Goal: Task Accomplishment & Management: Complete application form

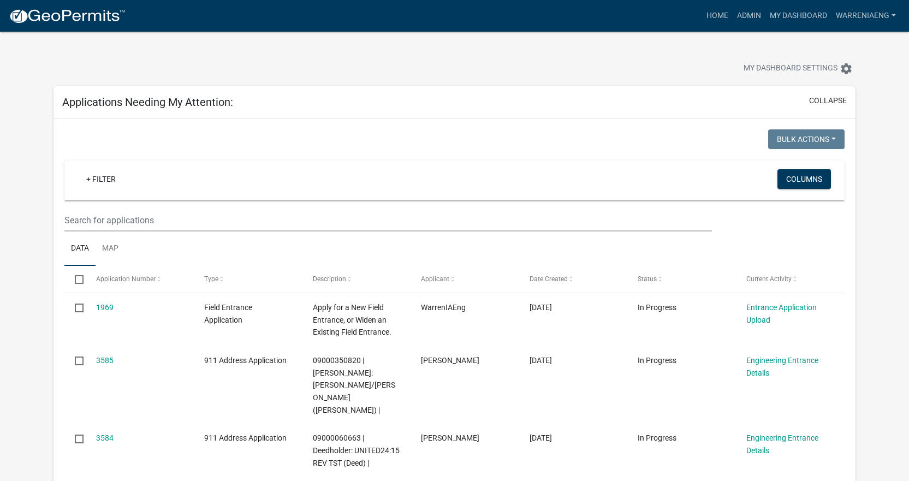
select select "2: 50"
select select "3: 100"
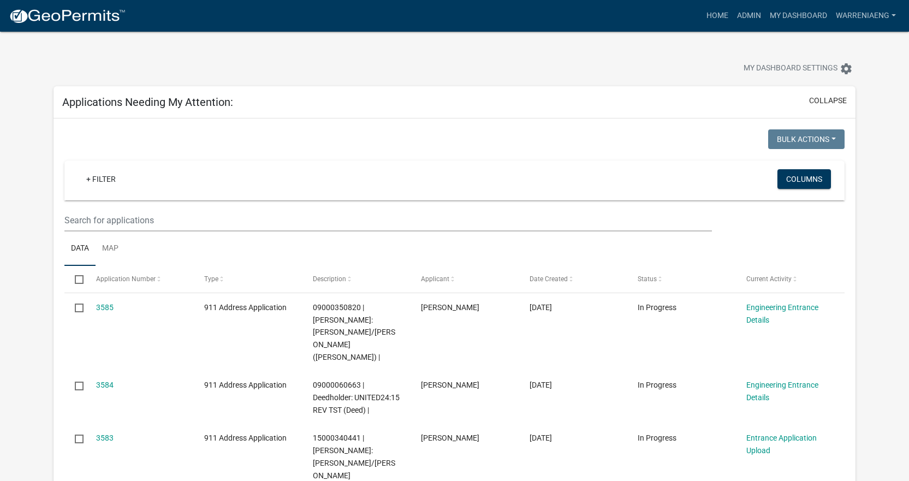
select select "2: 50"
select select "3: 100"
click at [110, 180] on link "+ Filter" at bounding box center [101, 179] width 47 height 20
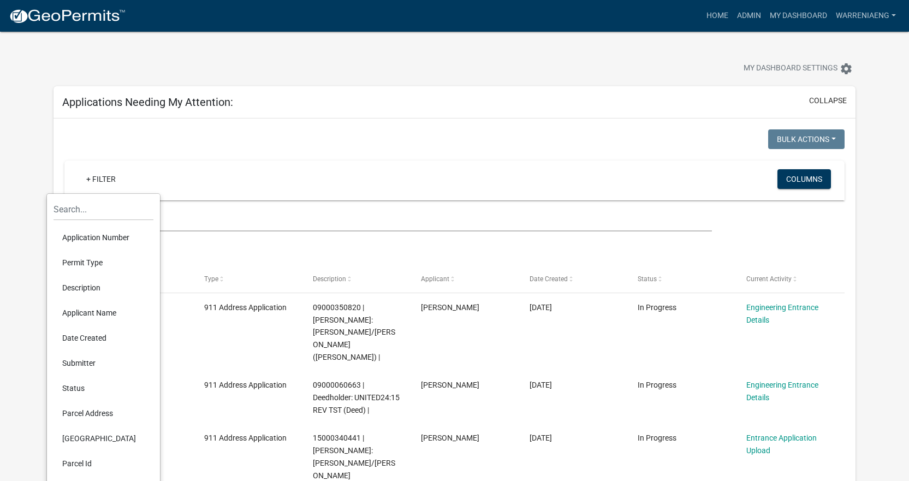
click at [90, 311] on li "Applicant Name" at bounding box center [104, 312] width 100 height 25
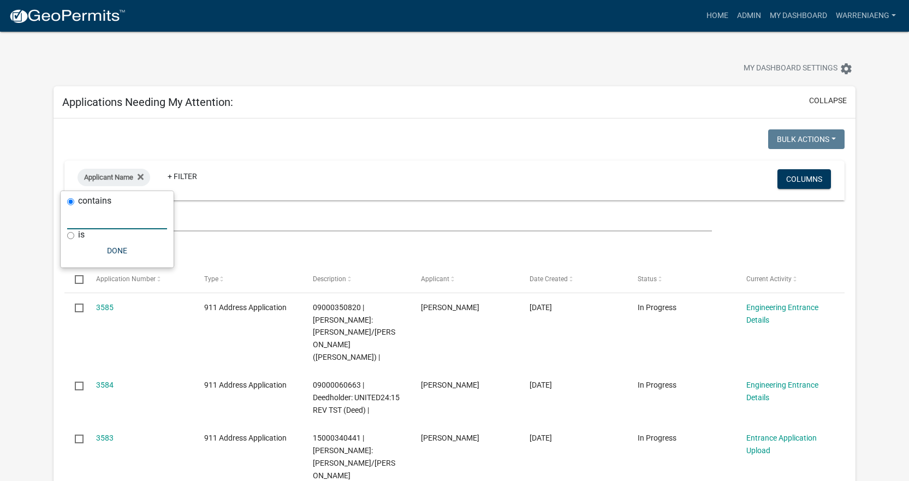
click at [137, 220] on input "text" at bounding box center [117, 218] width 100 height 22
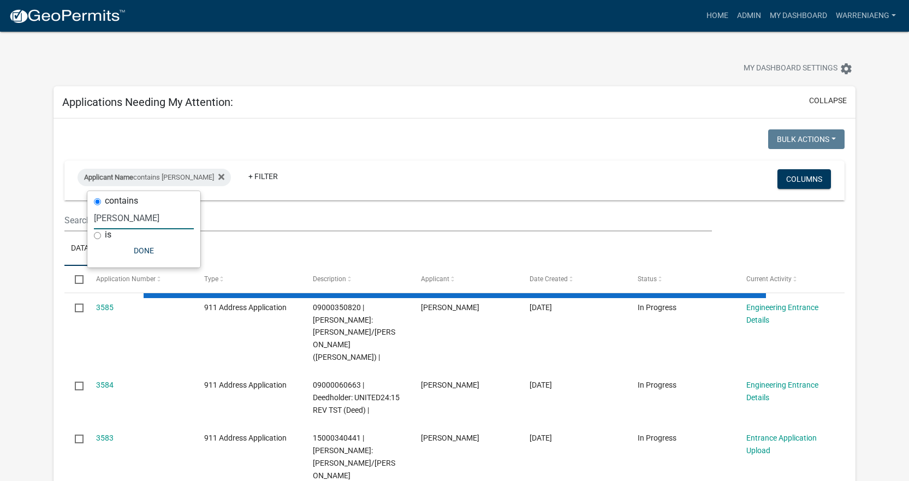
type input "Manser"
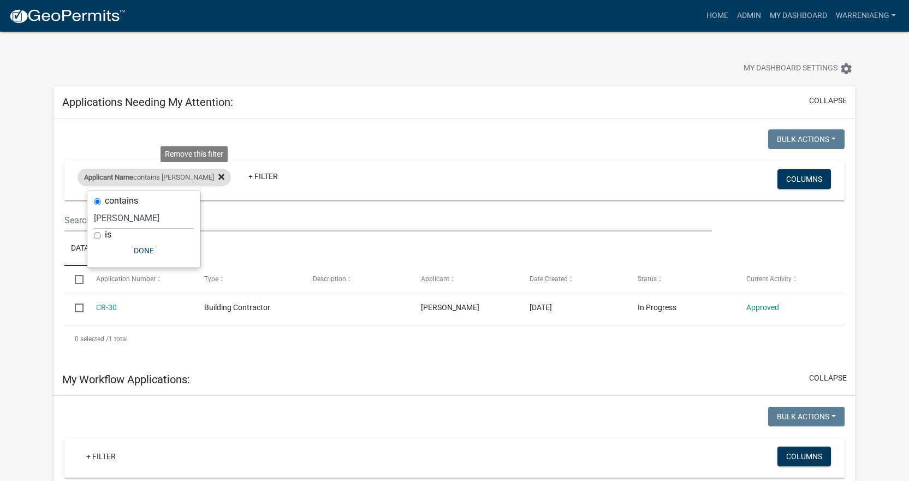
click at [218, 176] on icon at bounding box center [221, 177] width 6 height 6
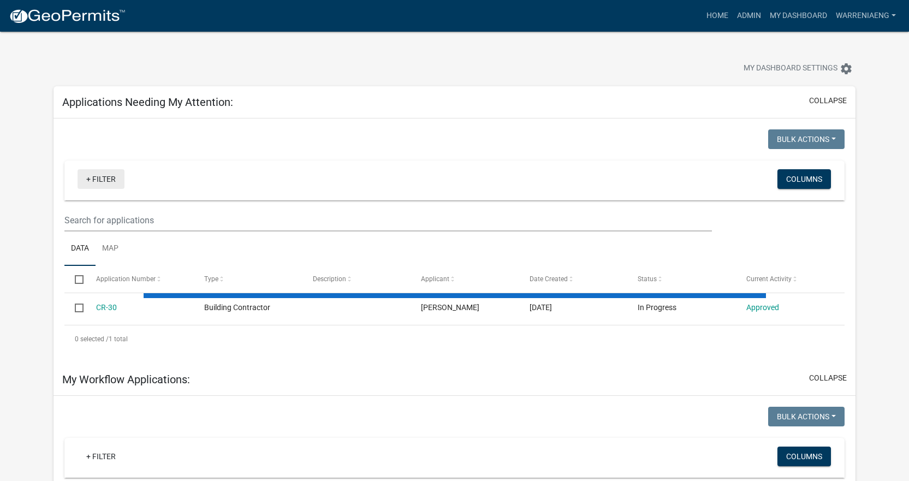
click at [104, 181] on link "+ Filter" at bounding box center [101, 179] width 47 height 20
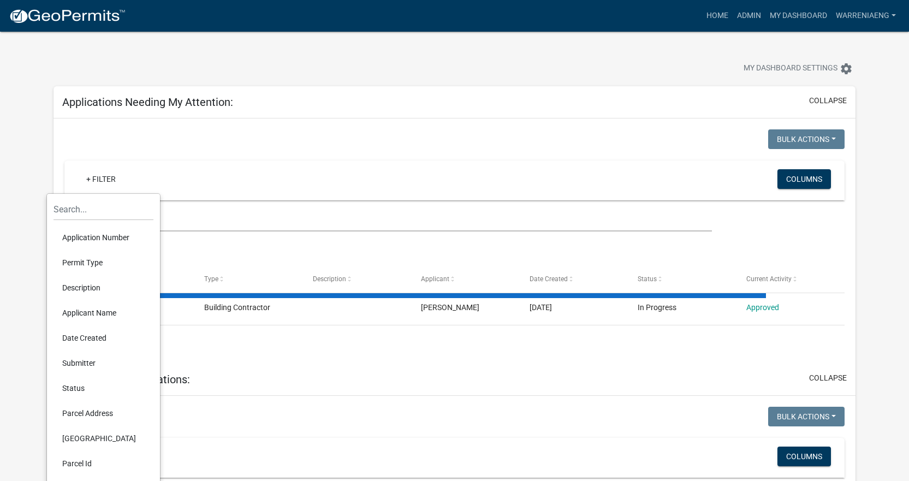
click at [97, 239] on li "Application Number" at bounding box center [104, 237] width 100 height 25
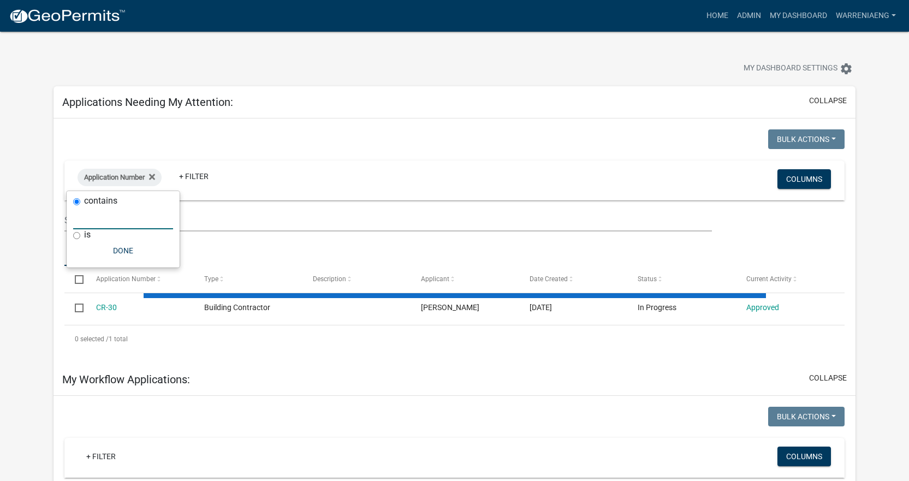
click at [116, 219] on input "text" at bounding box center [123, 218] width 100 height 22
type input "34"
select select "2: 50"
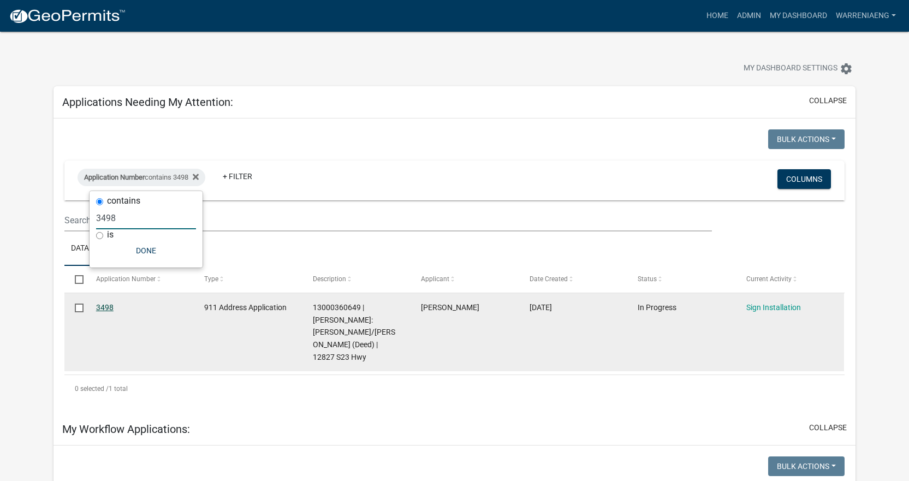
type input "3498"
click at [111, 305] on link "3498" at bounding box center [104, 307] width 17 height 9
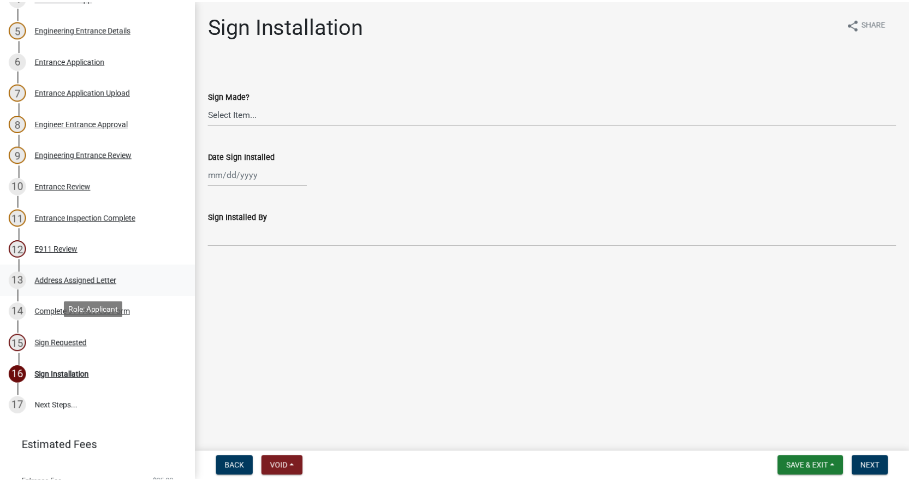
scroll to position [328, 0]
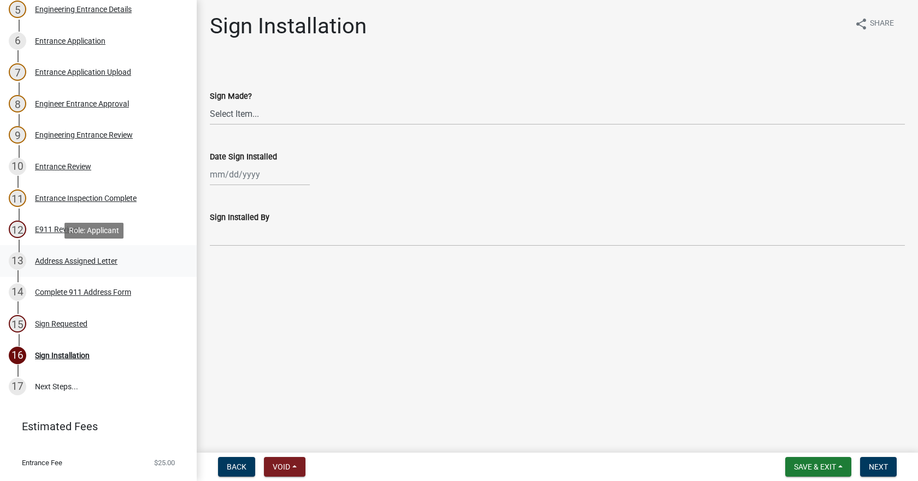
click at [63, 260] on div "Address Assigned Letter" at bounding box center [76, 261] width 82 height 8
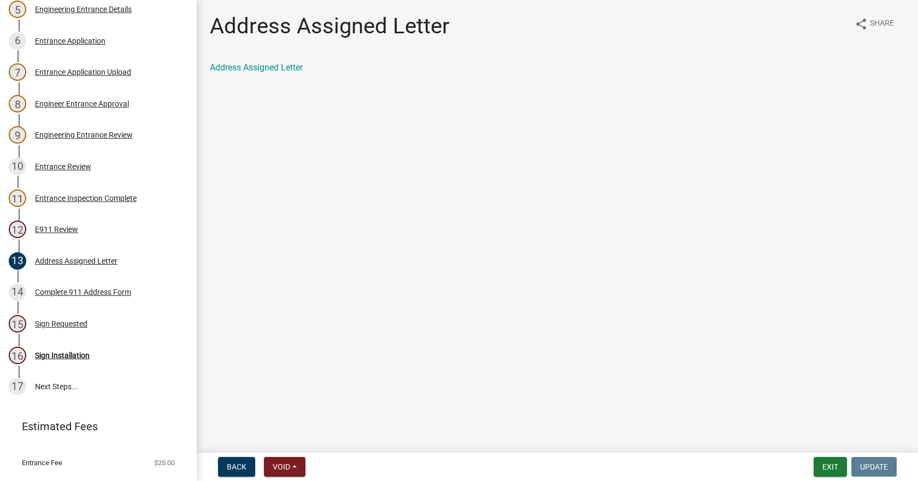
click at [273, 57] on div "Address Assigned Letter share Share Address Assigned Letter" at bounding box center [557, 53] width 711 height 80
click at [273, 68] on link "Address Assigned Letter" at bounding box center [256, 67] width 93 height 10
click at [816, 465] on button "Exit" at bounding box center [829, 467] width 33 height 20
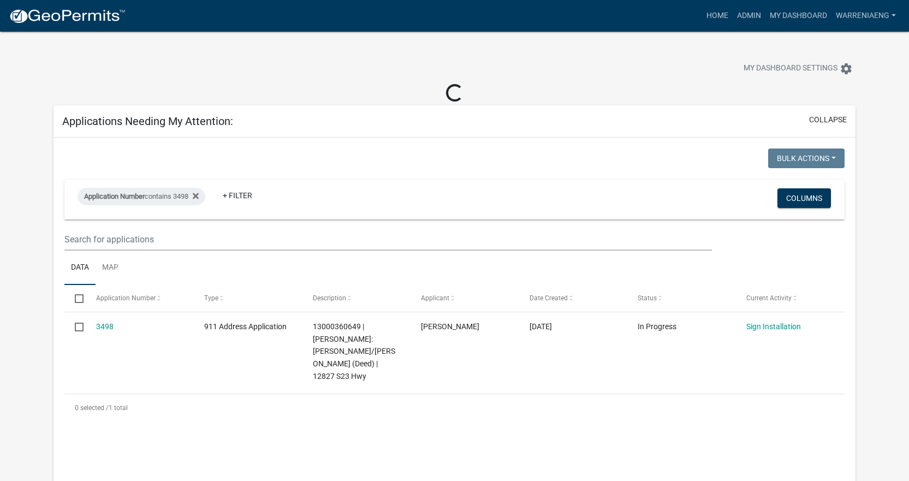
select select "3: 100"
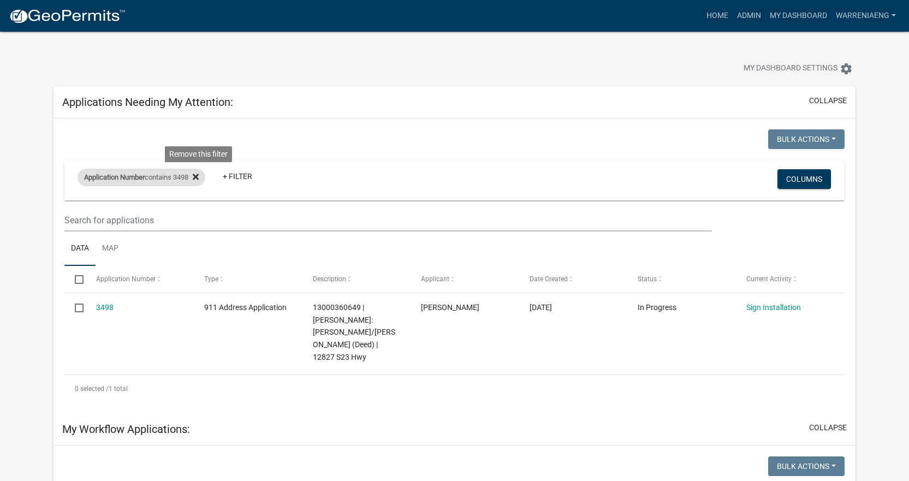
click at [199, 177] on icon at bounding box center [196, 177] width 6 height 9
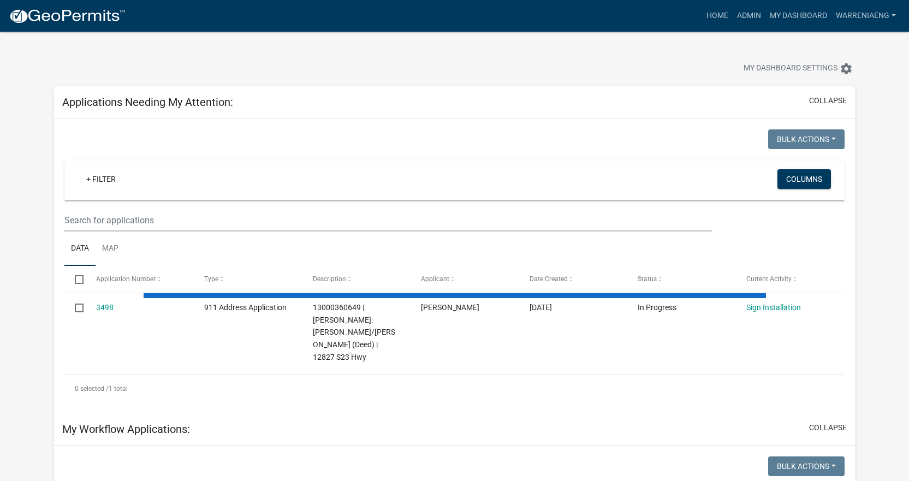
select select "2: 50"
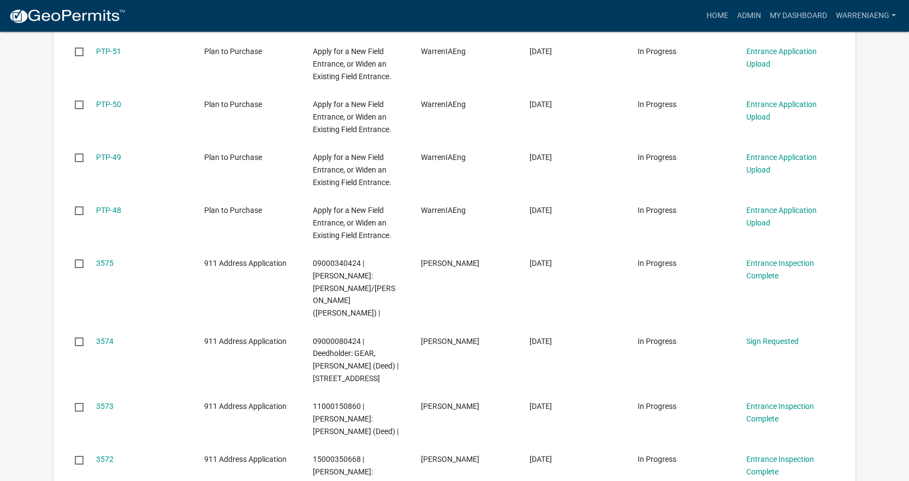
scroll to position [983, 0]
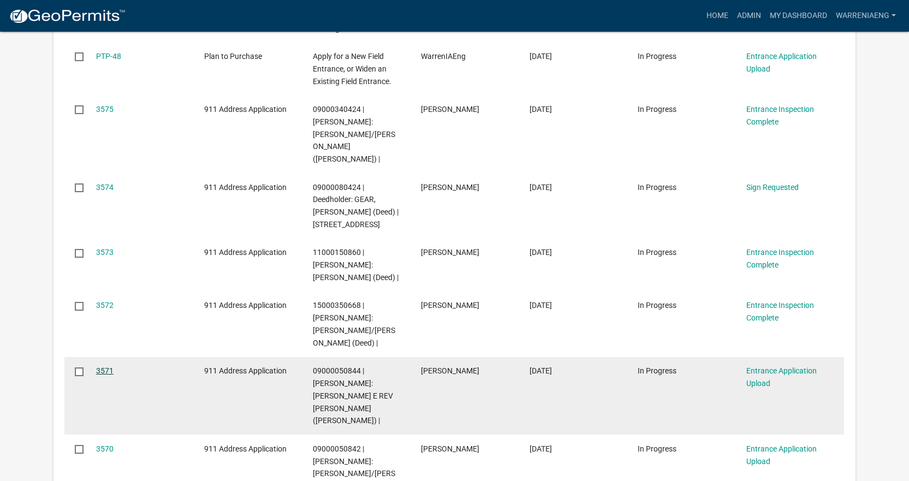
click at [110, 366] on link "3571" at bounding box center [104, 370] width 17 height 9
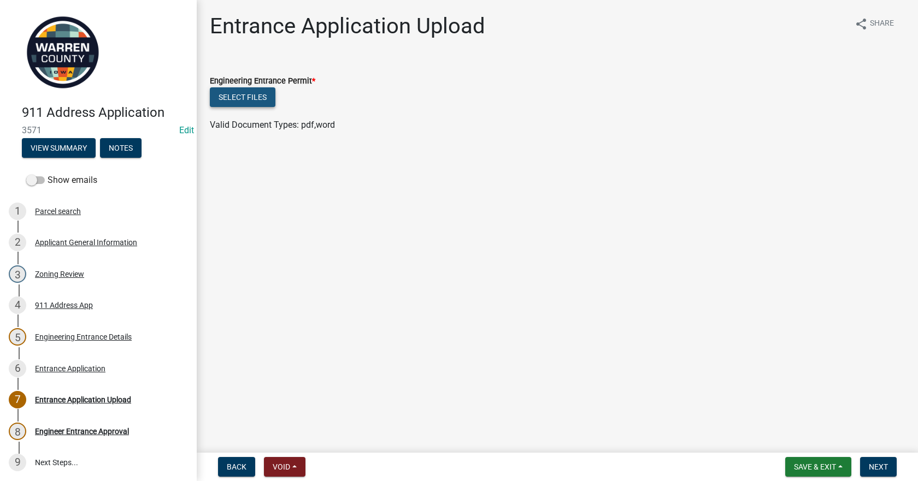
click at [255, 91] on button "Select files" at bounding box center [243, 97] width 66 height 20
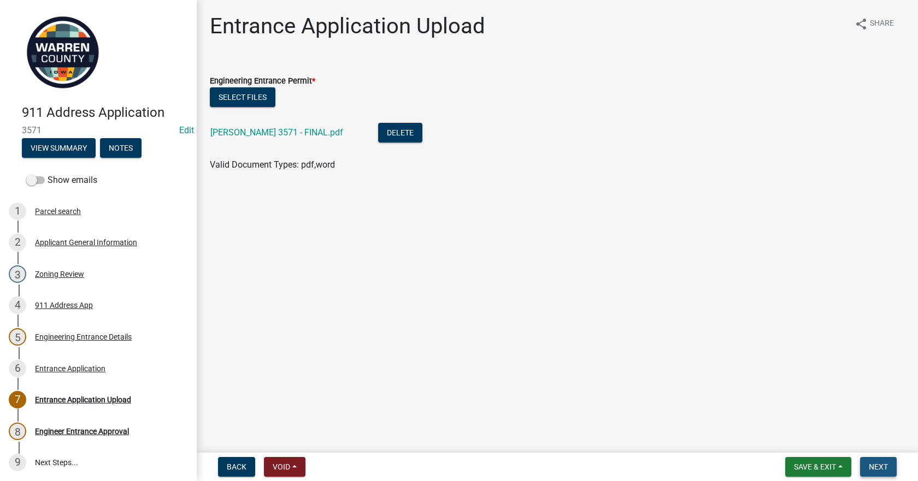
click at [888, 469] on button "Next" at bounding box center [878, 467] width 37 height 20
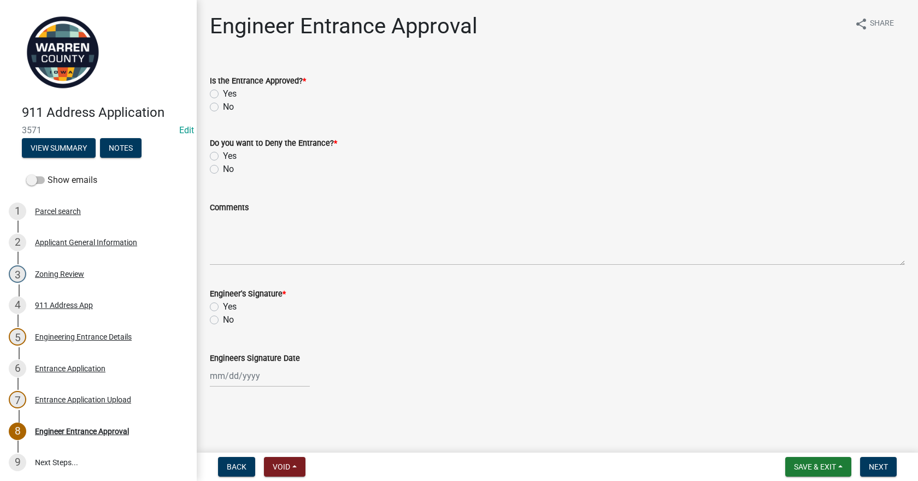
click at [223, 94] on label "Yes" at bounding box center [230, 93] width 14 height 13
click at [223, 94] on input "Yes" at bounding box center [226, 90] width 7 height 7
radio input "true"
click at [223, 169] on label "No" at bounding box center [228, 169] width 11 height 13
click at [223, 169] on input "No" at bounding box center [226, 166] width 7 height 7
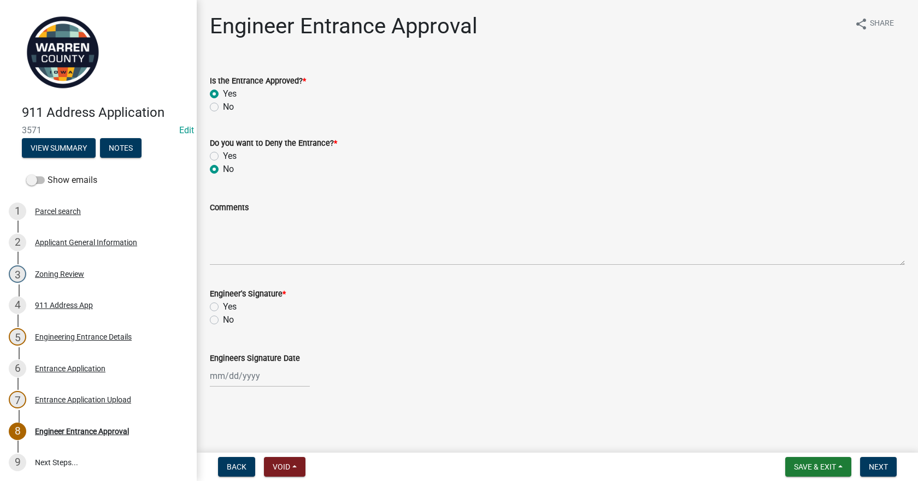
radio input "true"
click at [223, 307] on label "Yes" at bounding box center [230, 306] width 14 height 13
click at [223, 307] on input "Yes" at bounding box center [226, 303] width 7 height 7
radio input "true"
click at [214, 374] on div at bounding box center [260, 376] width 100 height 22
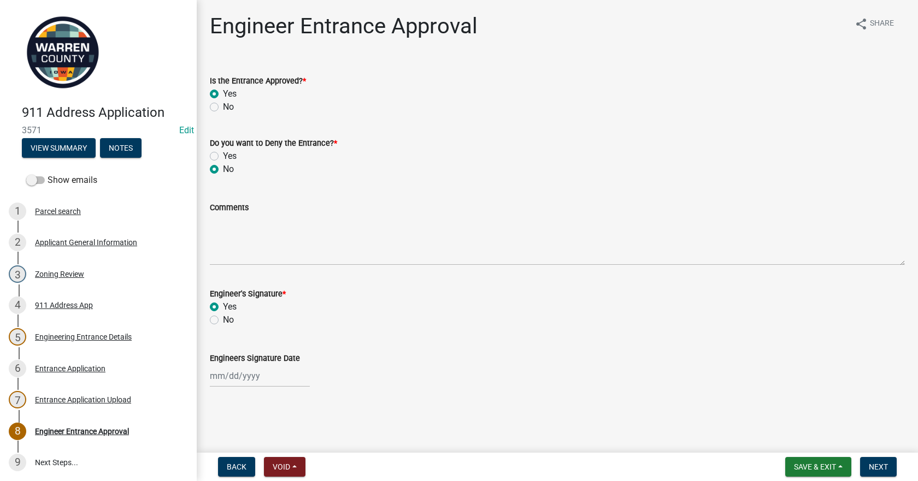
select select "10"
select select "2025"
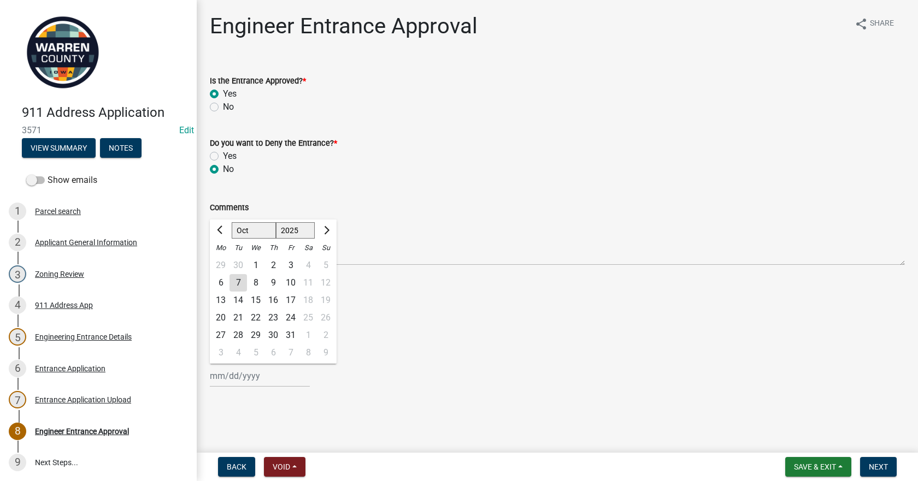
click at [258, 264] on div "1" at bounding box center [255, 265] width 17 height 17
type input "10/01/2025"
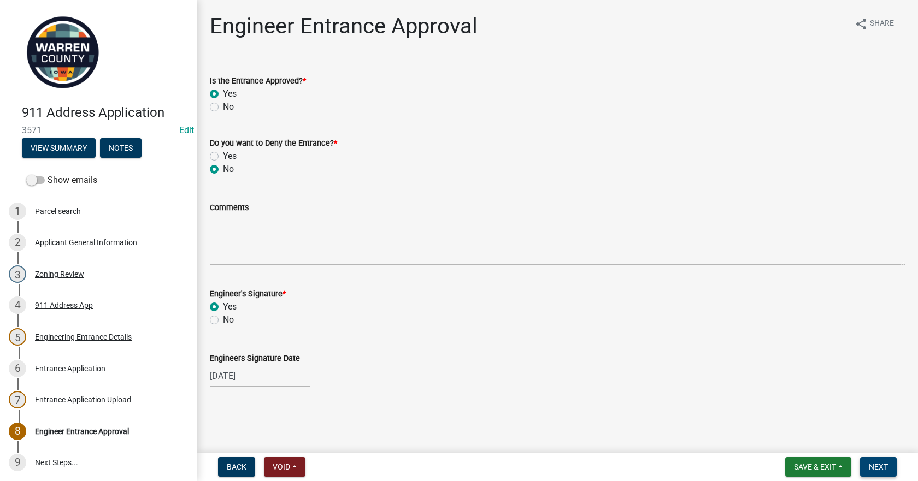
click at [890, 469] on button "Next" at bounding box center [878, 467] width 37 height 20
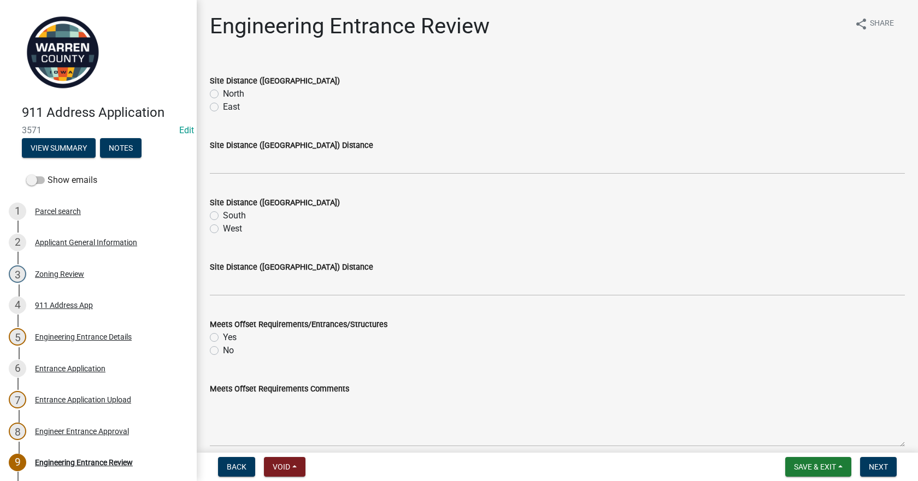
click at [223, 97] on label "North" at bounding box center [233, 93] width 21 height 13
click at [223, 94] on input "North" at bounding box center [226, 90] width 7 height 7
radio input "true"
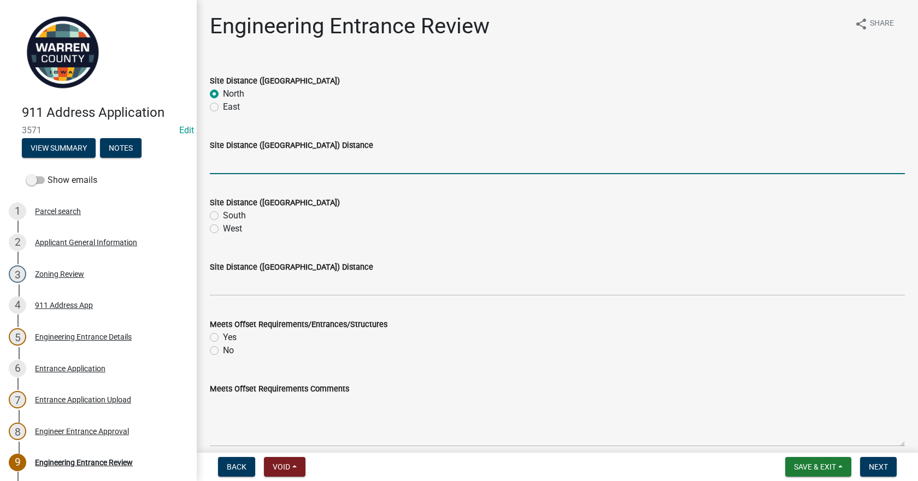
drag, startPoint x: 221, startPoint y: 153, endPoint x: 219, endPoint y: 165, distance: 12.1
click at [221, 153] on input "Site Distance (North/East) Distance" at bounding box center [557, 163] width 695 height 22
type input ">500"
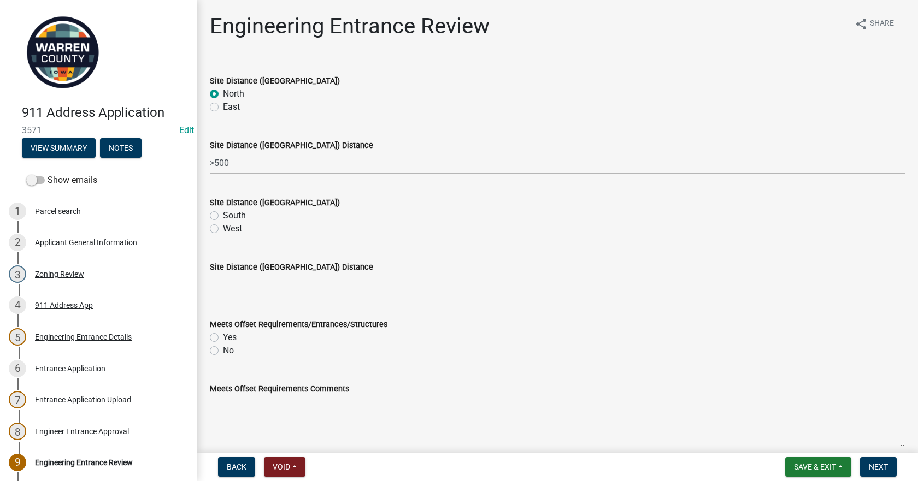
click at [223, 216] on label "South" at bounding box center [234, 215] width 23 height 13
click at [223, 216] on input "South" at bounding box center [226, 212] width 7 height 7
radio input "true"
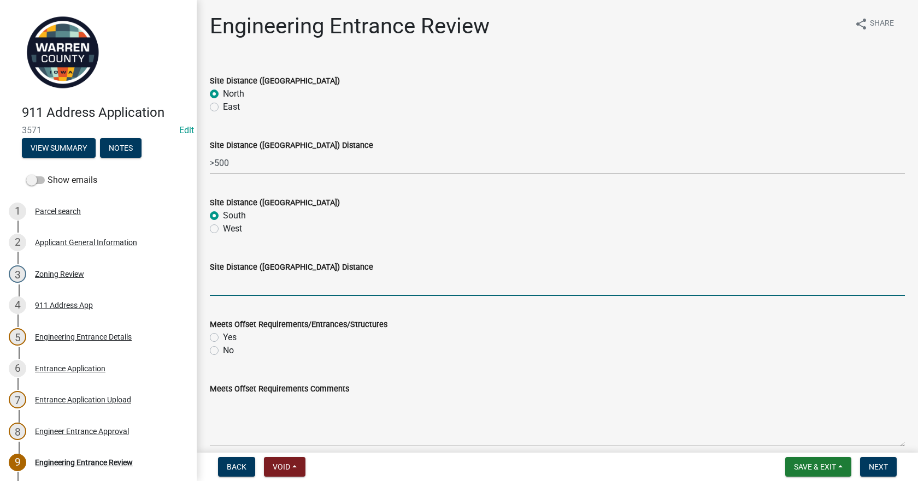
drag, startPoint x: 229, startPoint y: 282, endPoint x: 240, endPoint y: 301, distance: 22.5
click at [229, 283] on input "Site Distance (South/West) Distance" at bounding box center [557, 285] width 695 height 22
type input ">500"
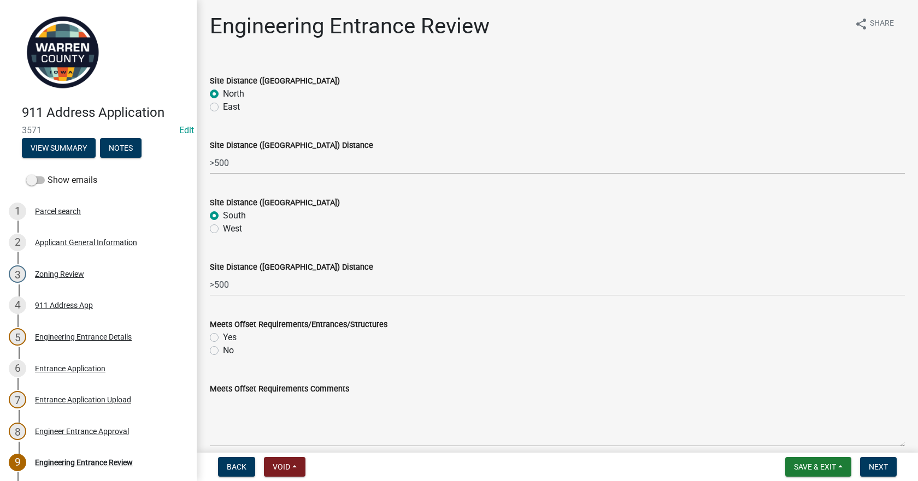
click at [223, 335] on label "Yes" at bounding box center [230, 337] width 14 height 13
click at [223, 335] on input "Yes" at bounding box center [226, 334] width 7 height 7
radio input "true"
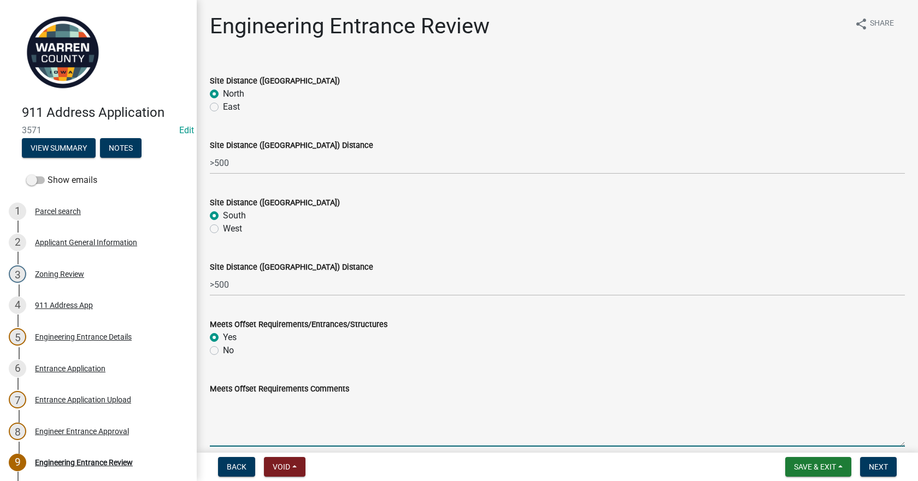
click at [227, 409] on textarea "Meets Offset Requirements Comments" at bounding box center [557, 420] width 695 height 51
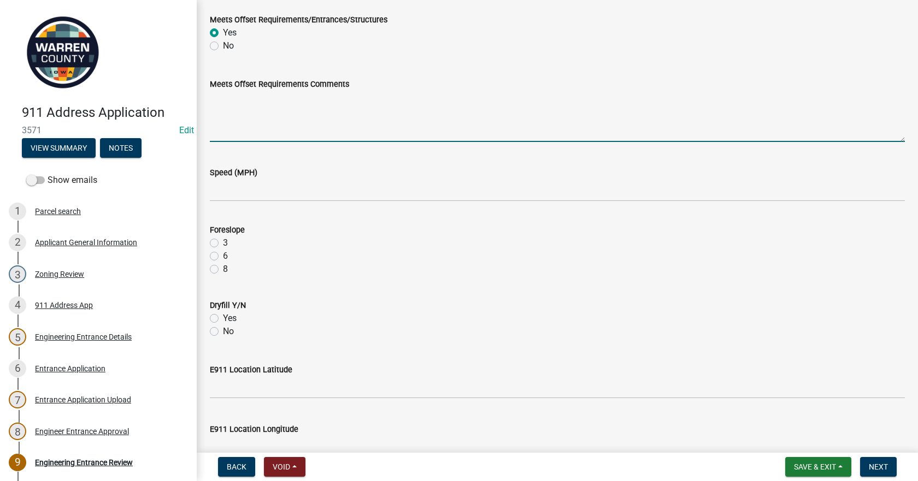
scroll to position [328, 0]
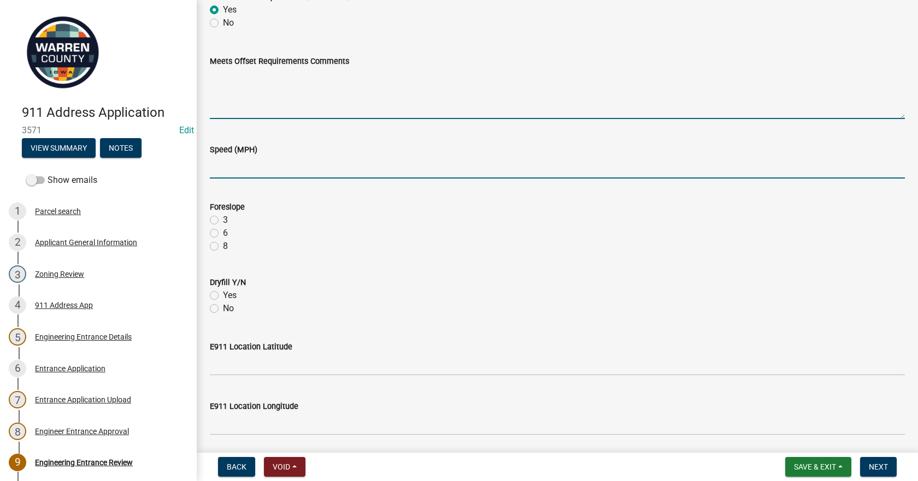
click at [224, 167] on input "Speed (MPH)" at bounding box center [557, 167] width 695 height 22
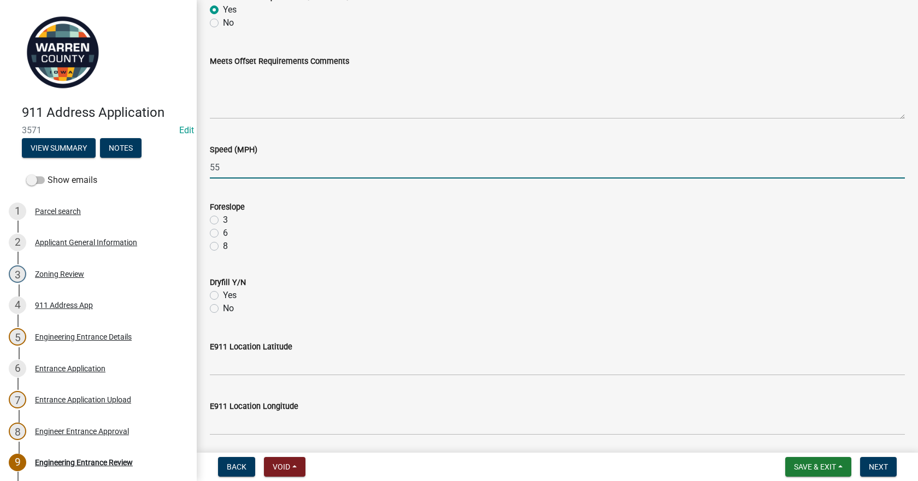
type input "55"
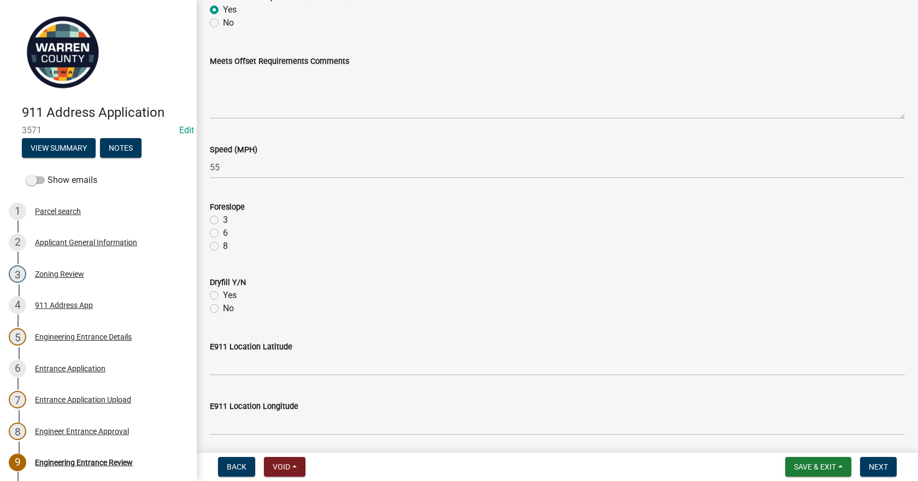
click at [223, 220] on label "3" at bounding box center [225, 220] width 5 height 13
click at [223, 220] on input "3" at bounding box center [226, 217] width 7 height 7
radio input "true"
click at [223, 307] on label "No" at bounding box center [228, 308] width 11 height 13
click at [223, 307] on input "No" at bounding box center [226, 305] width 7 height 7
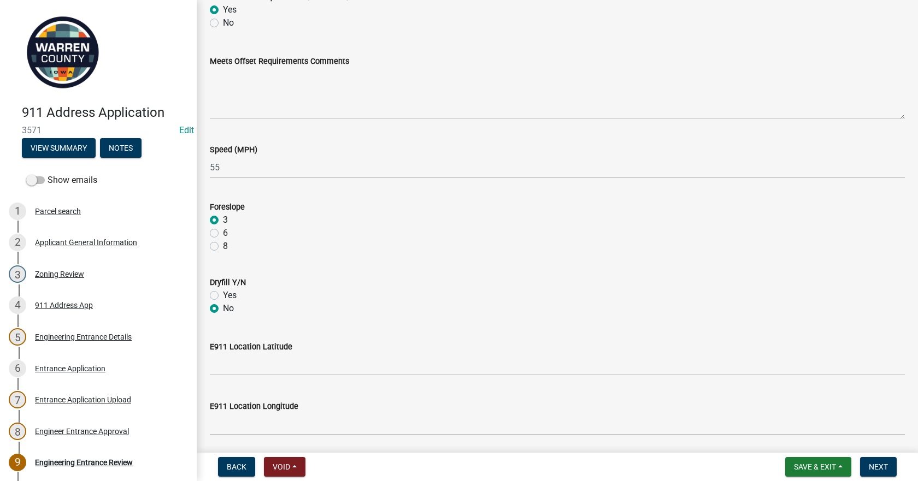
radio input "true"
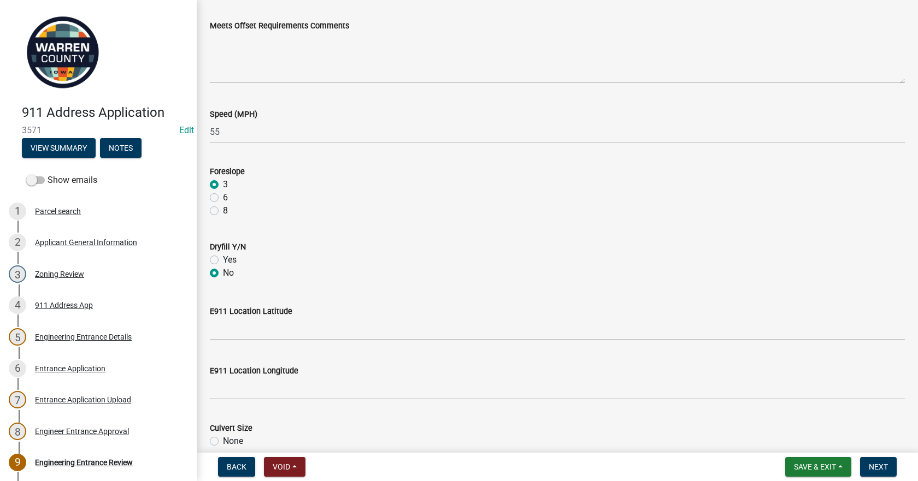
scroll to position [382, 0]
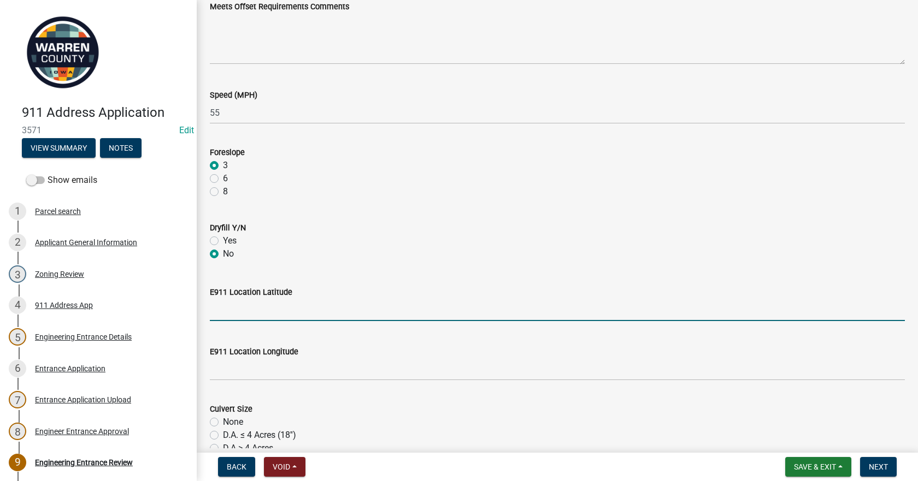
click at [232, 303] on input "E911 Location Latitude" at bounding box center [557, 310] width 695 height 22
type input "414791"
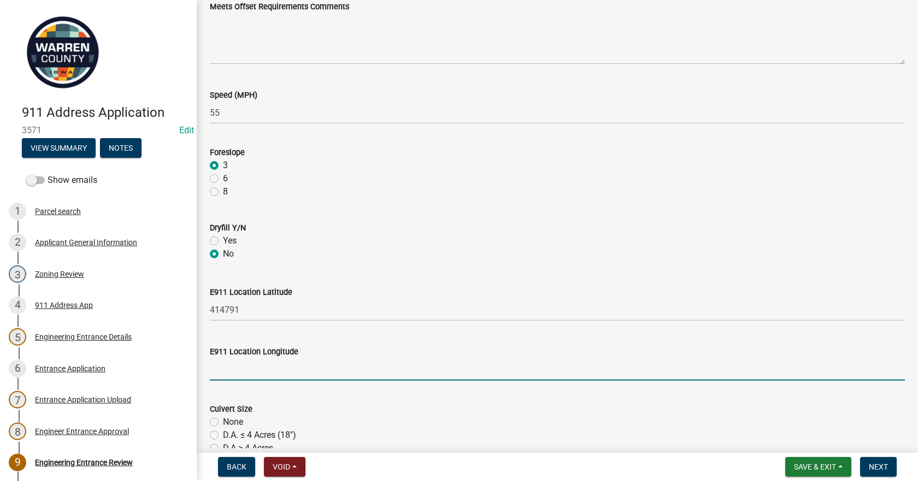
click at [243, 374] on input "E911 Location Longitude" at bounding box center [557, 369] width 695 height 22
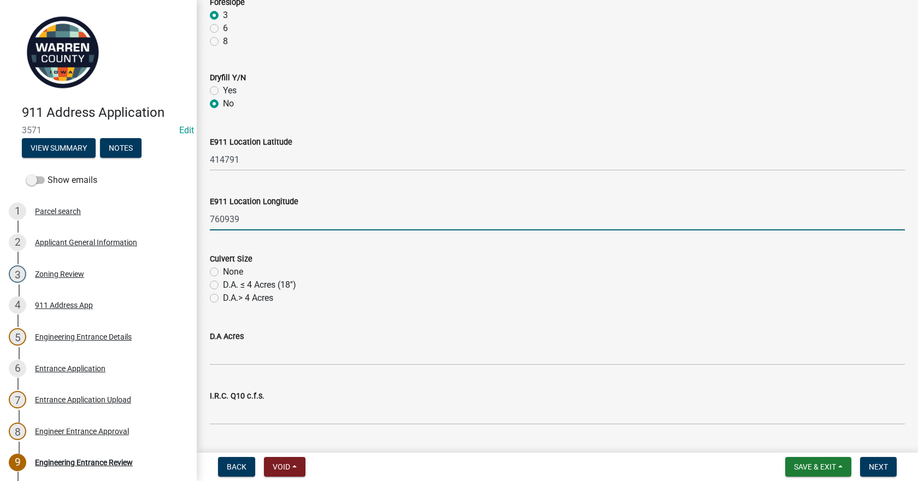
scroll to position [546, 0]
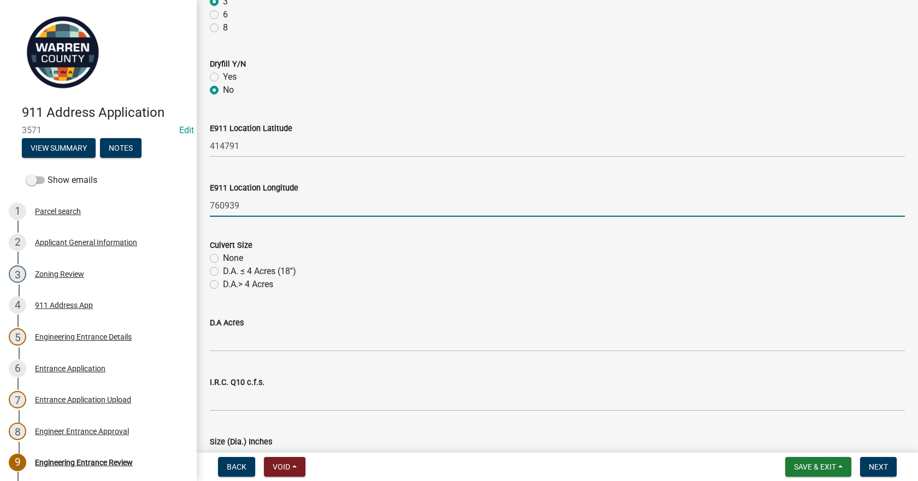
type input "760939"
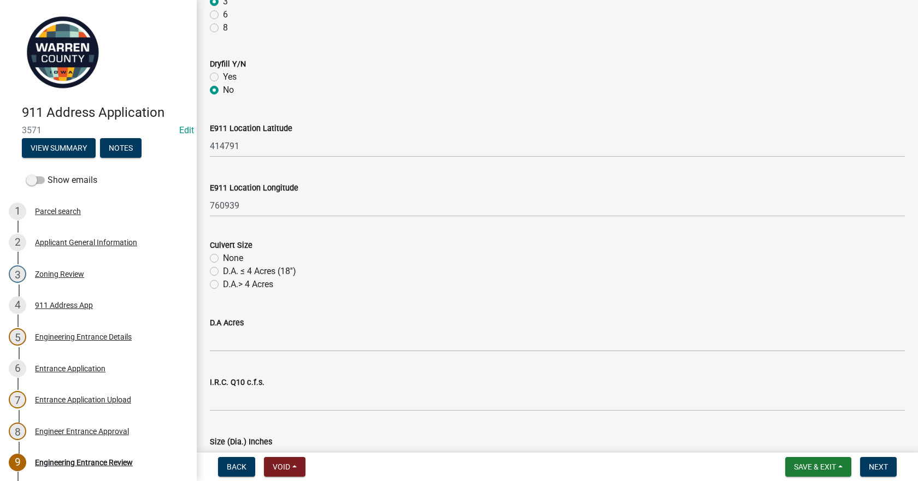
click at [223, 270] on label "D.A. ≤ 4 Acres (18'')" at bounding box center [259, 271] width 73 height 13
click at [223, 270] on input "D.A. ≤ 4 Acres (18'')" at bounding box center [226, 268] width 7 height 7
radio input "true"
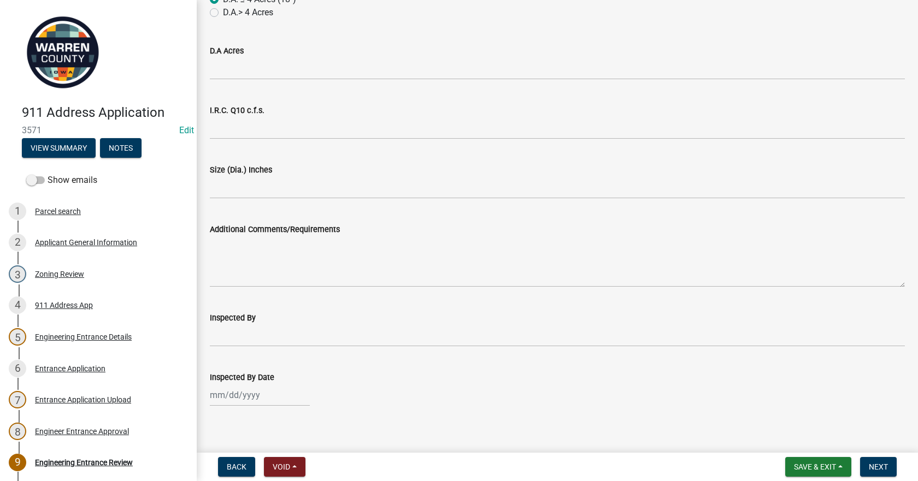
scroll to position [819, 0]
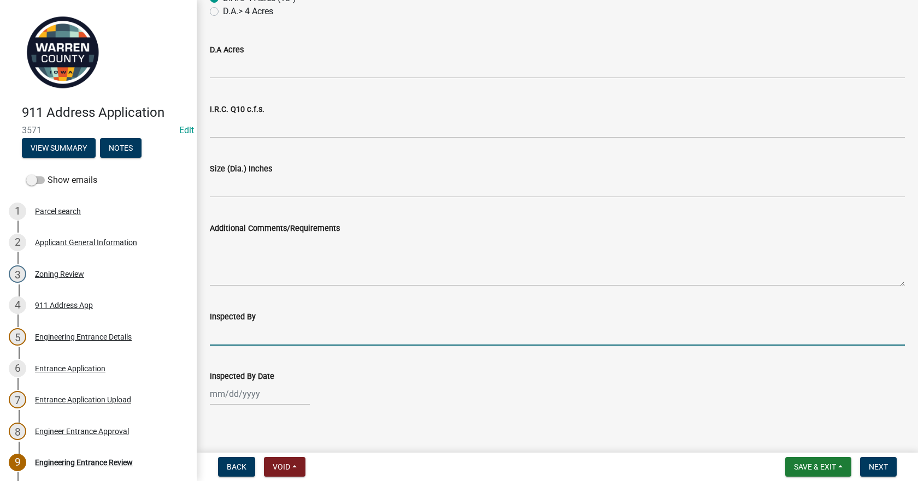
click at [269, 338] on input "Inspected By" at bounding box center [557, 334] width 695 height 22
type input "BK JM"
click at [265, 395] on div at bounding box center [260, 394] width 100 height 22
select select "10"
select select "2025"
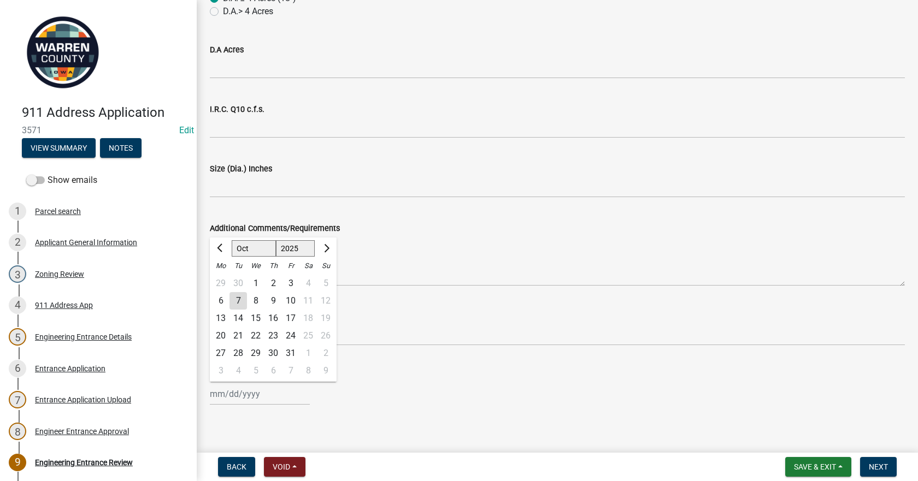
click at [239, 279] on div "30" at bounding box center [237, 283] width 17 height 17
type input "[DATE]"
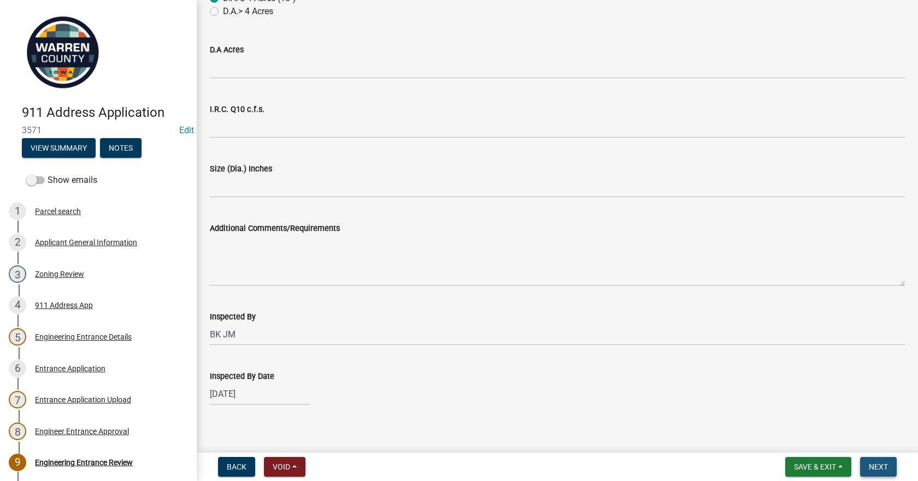
click at [885, 466] on span "Next" at bounding box center [877, 467] width 19 height 9
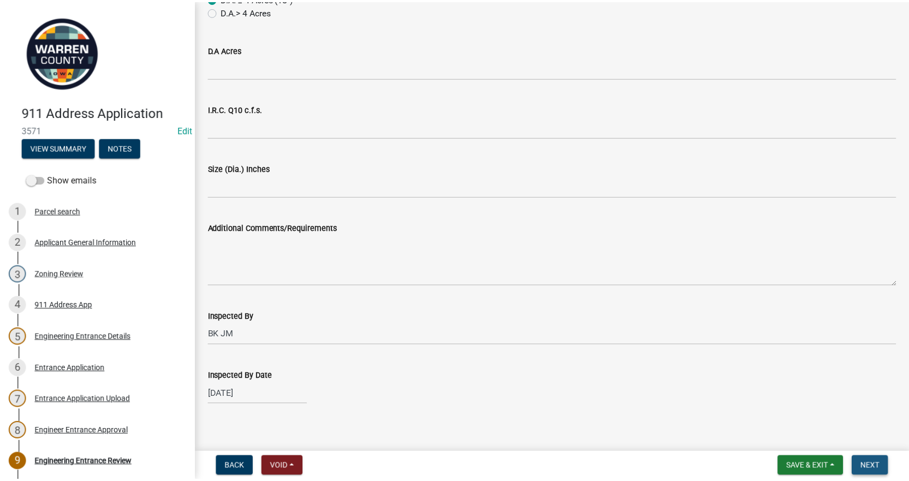
scroll to position [0, 0]
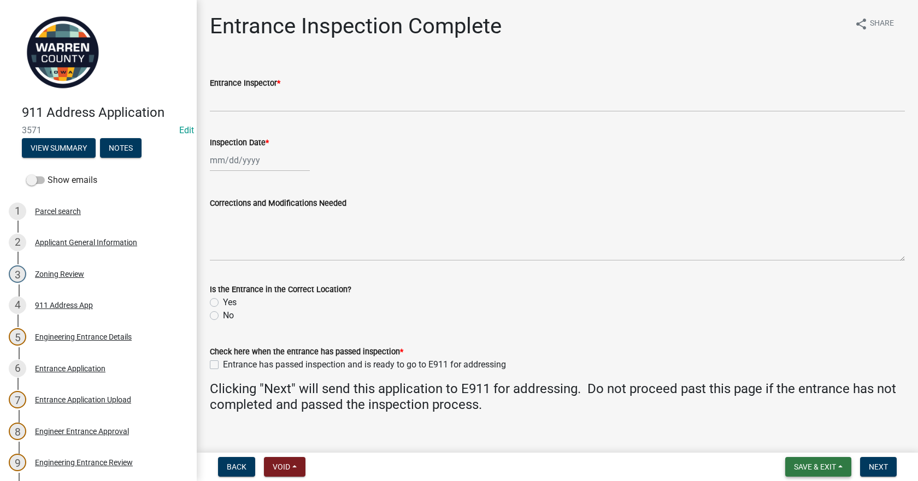
click at [820, 461] on button "Save & Exit" at bounding box center [818, 467] width 66 height 20
click at [814, 431] on button "Save & Exit" at bounding box center [807, 438] width 87 height 26
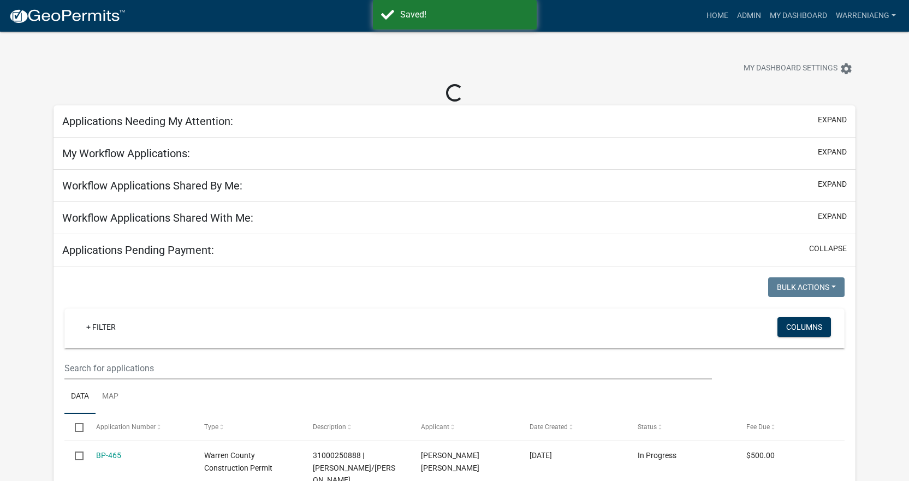
select select "3: 100"
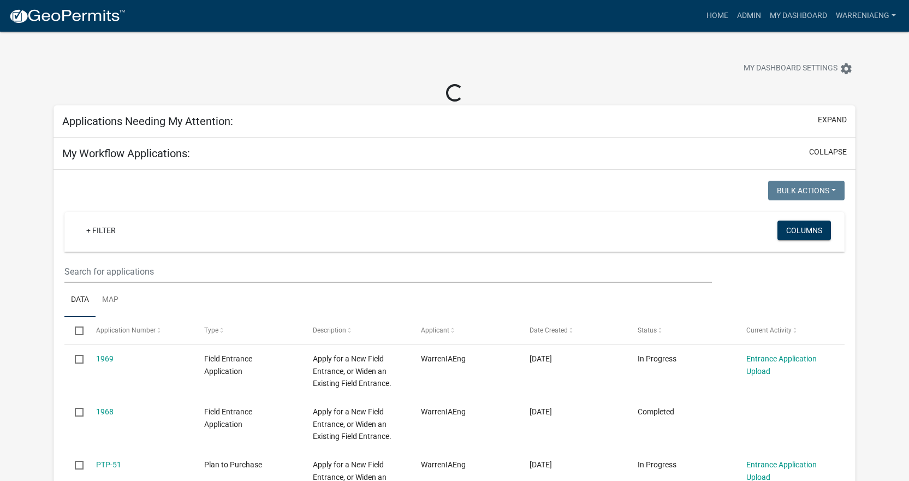
select select "2: 50"
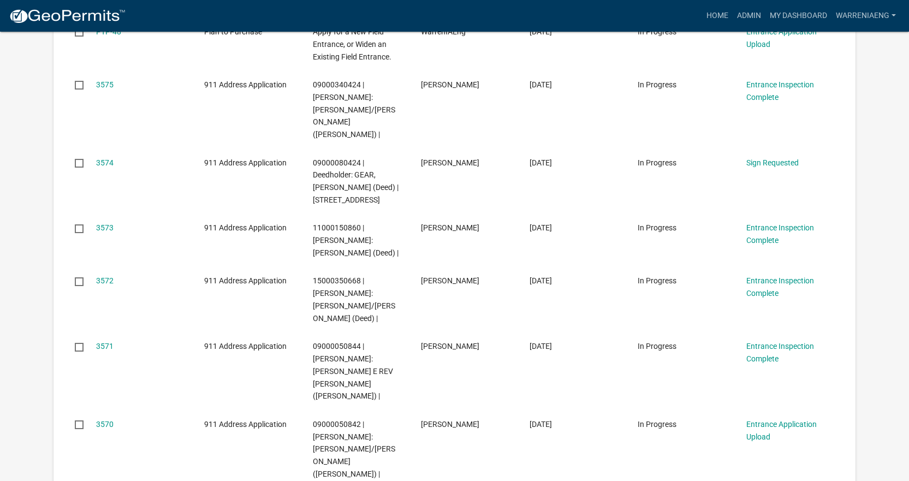
scroll to position [1092, 0]
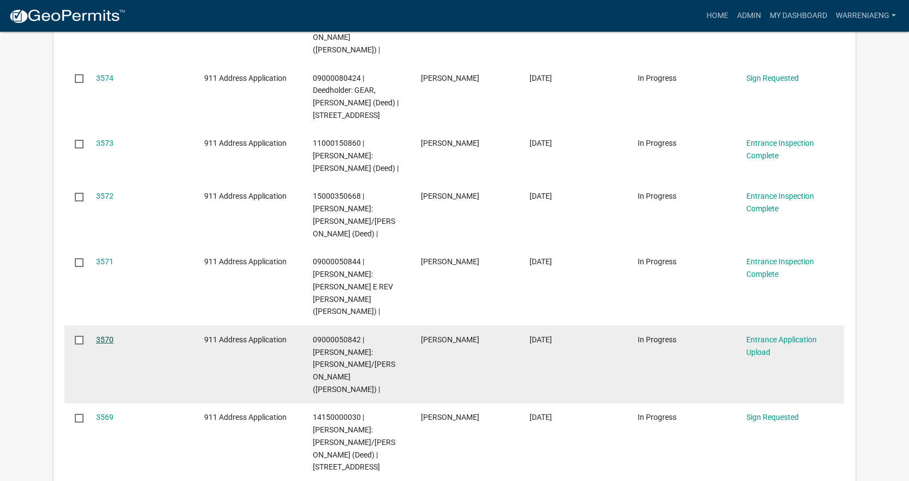
click at [111, 335] on link "3570" at bounding box center [104, 339] width 17 height 9
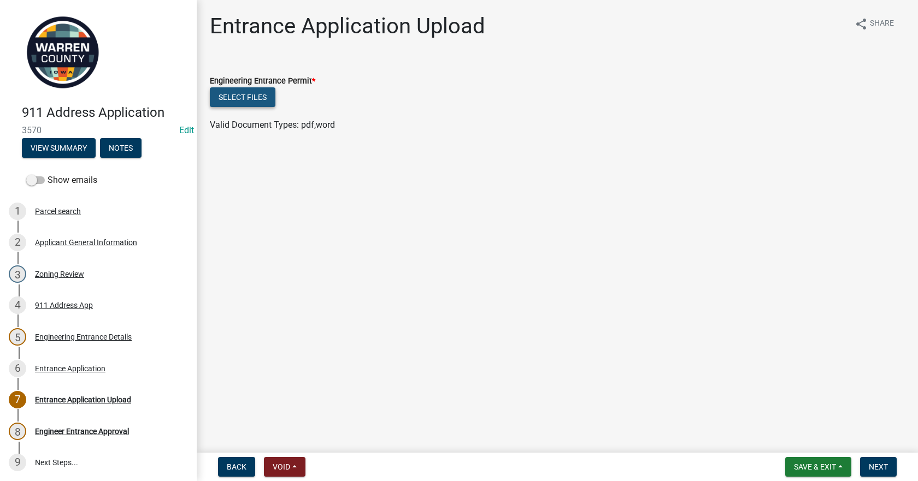
click at [227, 95] on button "Select files" at bounding box center [243, 97] width 66 height 20
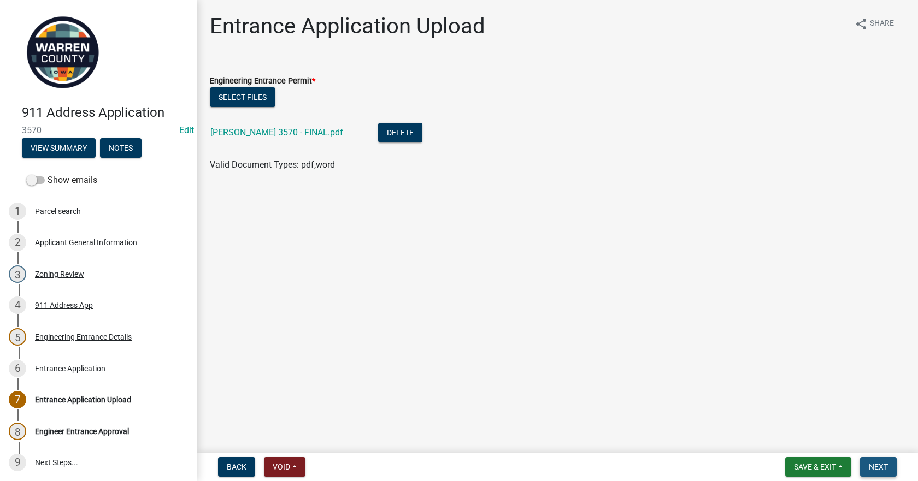
click at [875, 465] on span "Next" at bounding box center [877, 467] width 19 height 9
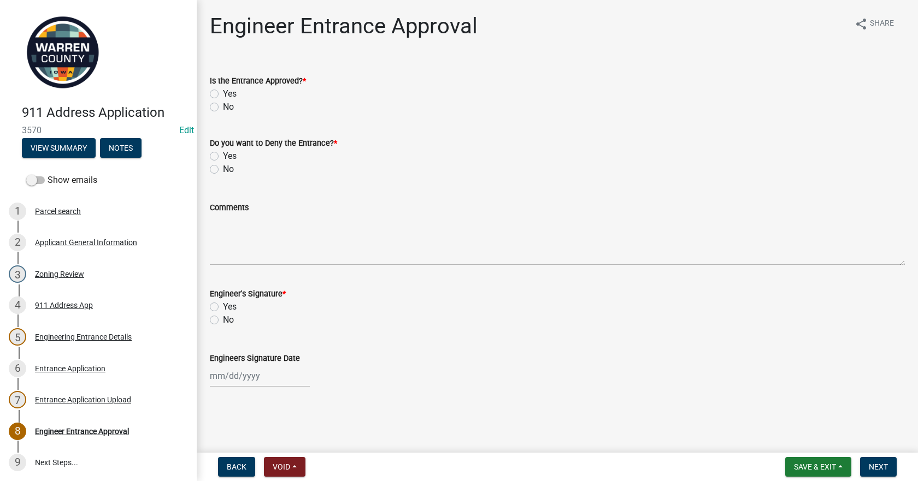
click at [223, 92] on label "Yes" at bounding box center [230, 93] width 14 height 13
click at [223, 92] on input "Yes" at bounding box center [226, 90] width 7 height 7
radio input "true"
drag, startPoint x: 216, startPoint y: 168, endPoint x: 217, endPoint y: 177, distance: 8.9
click at [223, 168] on label "No" at bounding box center [228, 169] width 11 height 13
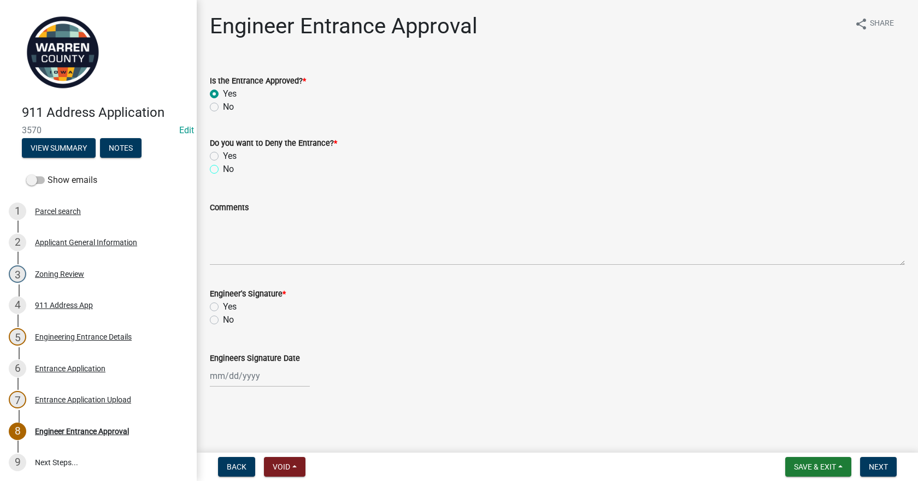
click at [223, 168] on input "No" at bounding box center [226, 166] width 7 height 7
radio input "true"
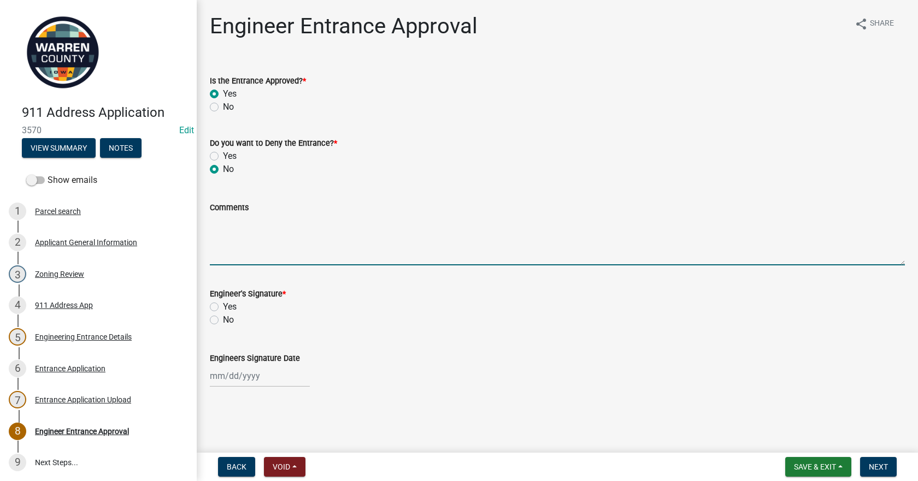
click at [217, 234] on textarea "Comments" at bounding box center [557, 239] width 695 height 51
type textarea "Dead end"
click at [344, 325] on div "No" at bounding box center [557, 319] width 695 height 13
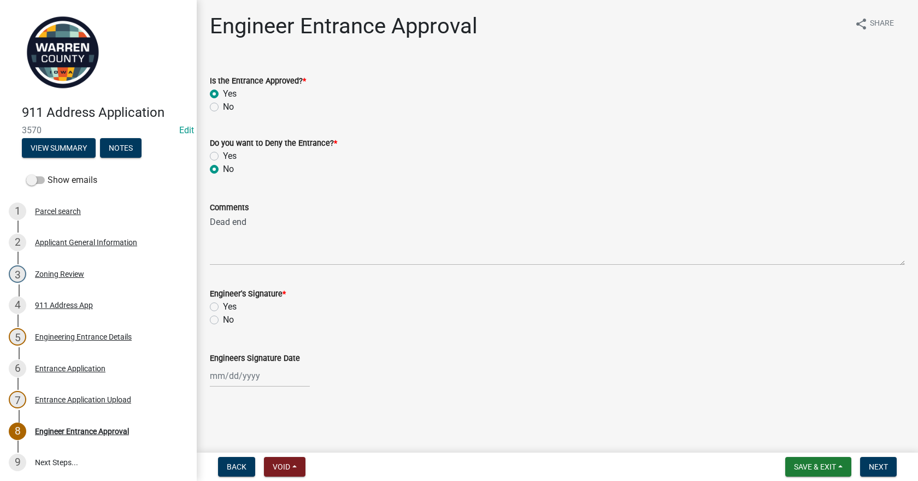
click at [223, 305] on label "Yes" at bounding box center [230, 306] width 14 height 13
click at [223, 305] on input "Yes" at bounding box center [226, 303] width 7 height 7
radio input "true"
select select "10"
select select "2025"
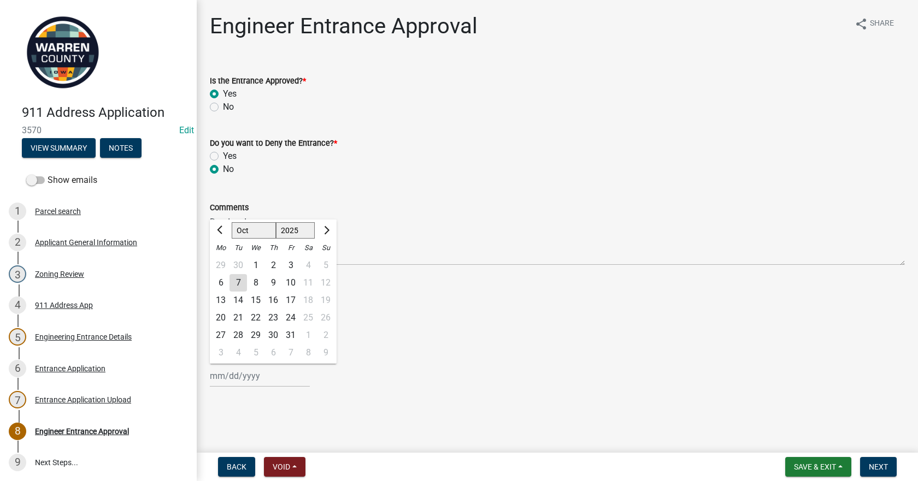
click at [244, 379] on div "Jan Feb Mar Apr May Jun Jul Aug Sep Oct Nov Dec 1525 1526 1527 1528 1529 1530 1…" at bounding box center [260, 376] width 100 height 22
click at [256, 262] on div "1" at bounding box center [255, 265] width 17 height 17
type input "10/01/2025"
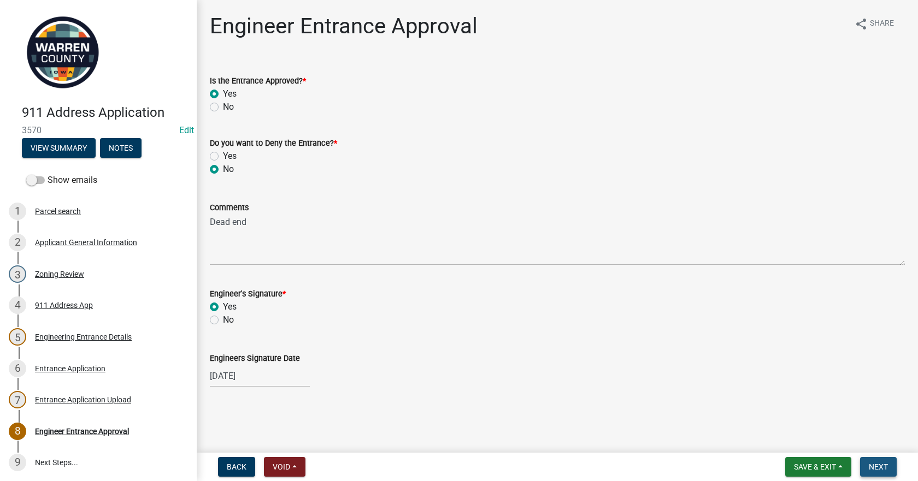
click at [872, 468] on span "Next" at bounding box center [877, 467] width 19 height 9
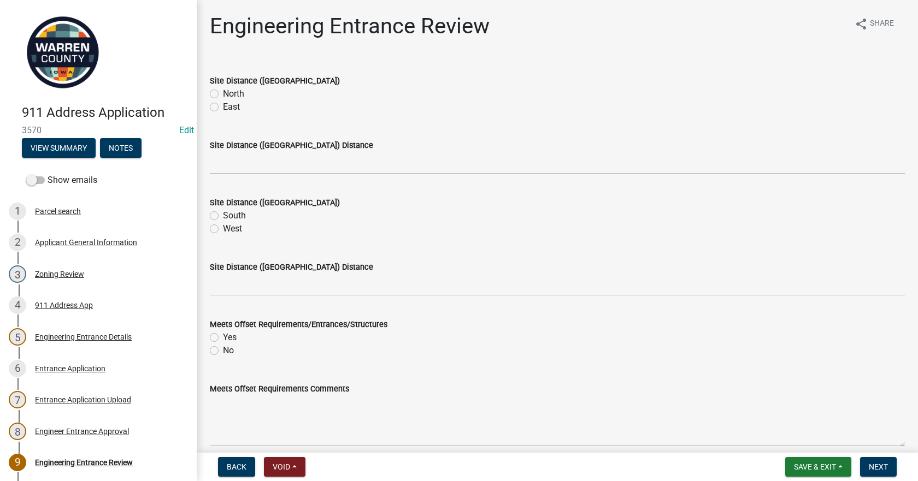
click at [223, 95] on label "North" at bounding box center [233, 93] width 21 height 13
click at [223, 94] on input "North" at bounding box center [226, 90] width 7 height 7
radio input "true"
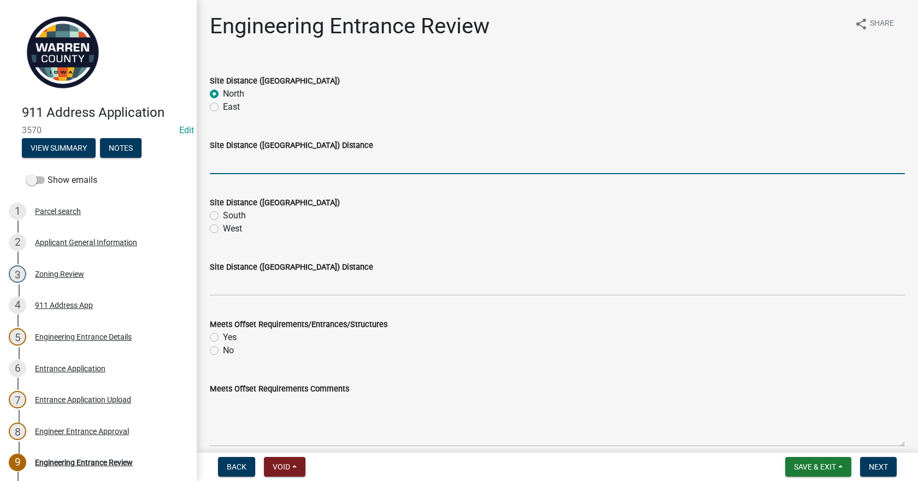
click at [241, 164] on input "Site Distance (North/East) Distance" at bounding box center [557, 163] width 695 height 22
type input "371'"
click at [223, 216] on label "South" at bounding box center [234, 215] width 23 height 13
click at [223, 216] on input "South" at bounding box center [226, 212] width 7 height 7
radio input "true"
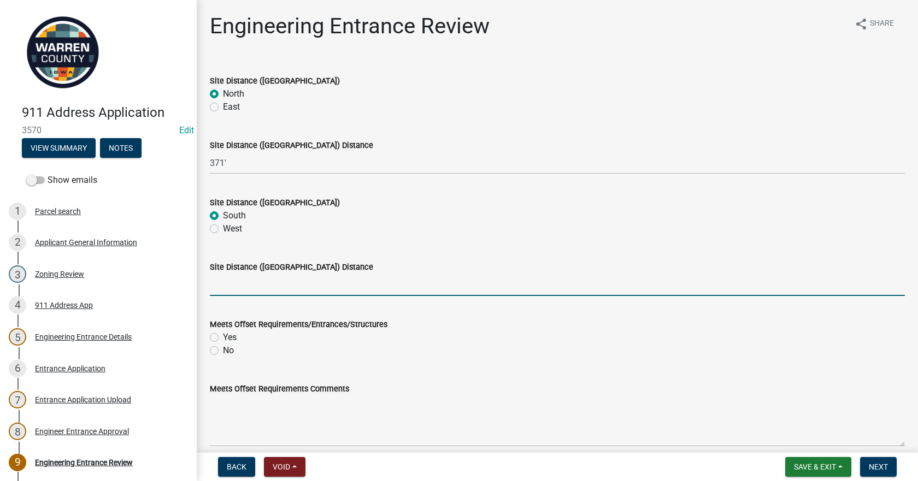
click at [241, 274] on input "Site Distance (South/West) Distance" at bounding box center [557, 285] width 695 height 22
type input ">500"
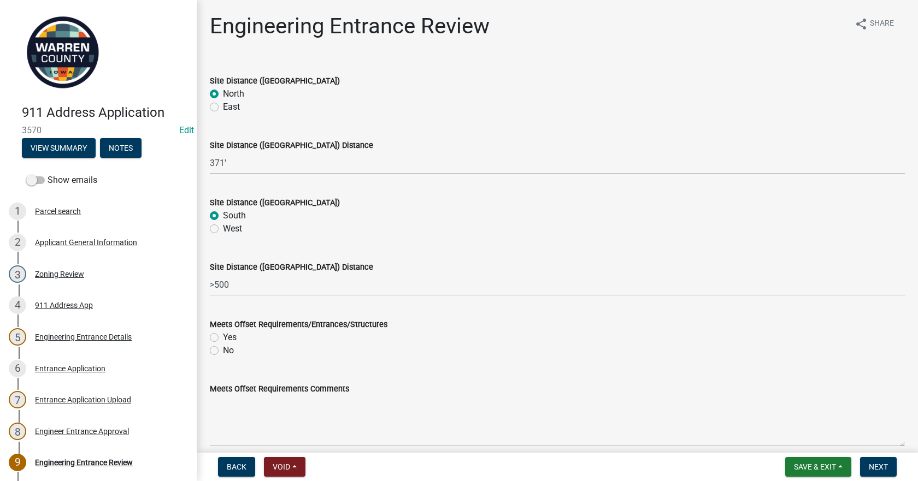
drag, startPoint x: 216, startPoint y: 348, endPoint x: 215, endPoint y: 342, distance: 5.6
click at [215, 342] on div "Meets Offset Requirements/Entrances/Structures Yes No" at bounding box center [557, 337] width 695 height 39
click at [223, 339] on label "Yes" at bounding box center [230, 337] width 14 height 13
click at [223, 338] on input "Yes" at bounding box center [226, 334] width 7 height 7
radio input "true"
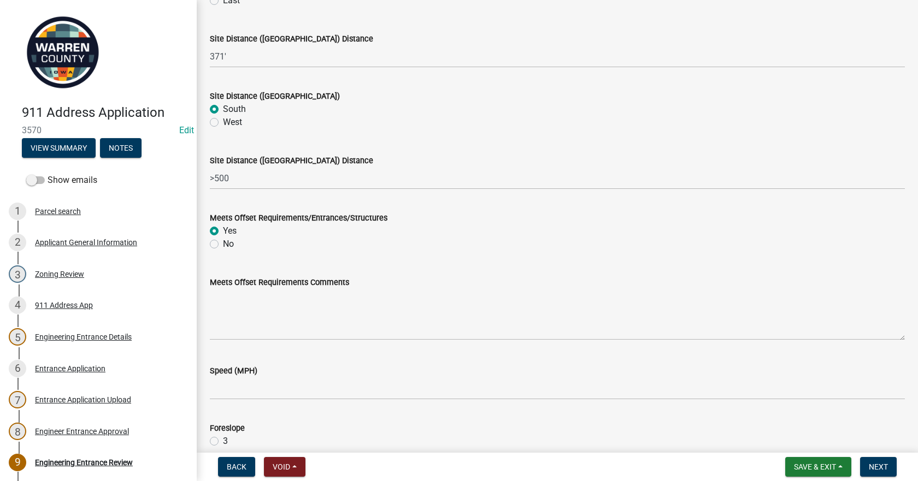
scroll to position [273, 0]
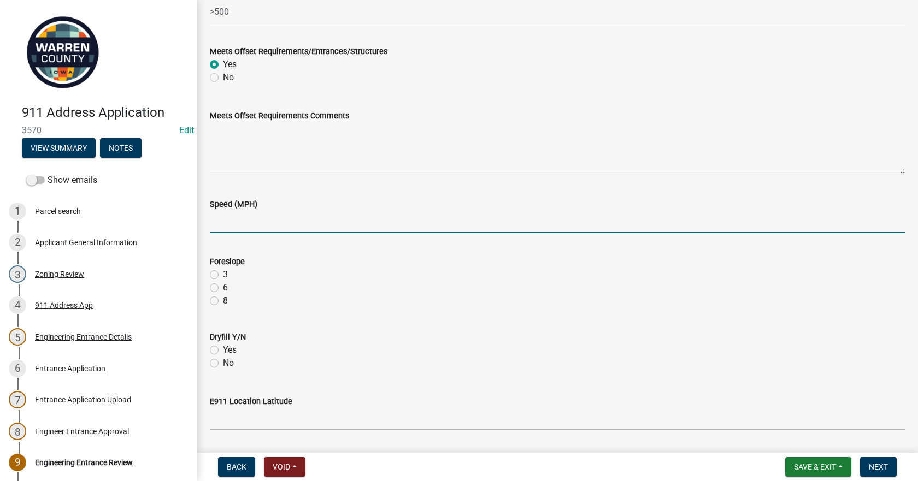
click at [226, 230] on input "Speed (MPH)" at bounding box center [557, 222] width 695 height 22
type input "55"
click at [223, 274] on label "3" at bounding box center [225, 274] width 5 height 13
click at [223, 274] on input "3" at bounding box center [226, 271] width 7 height 7
radio input "true"
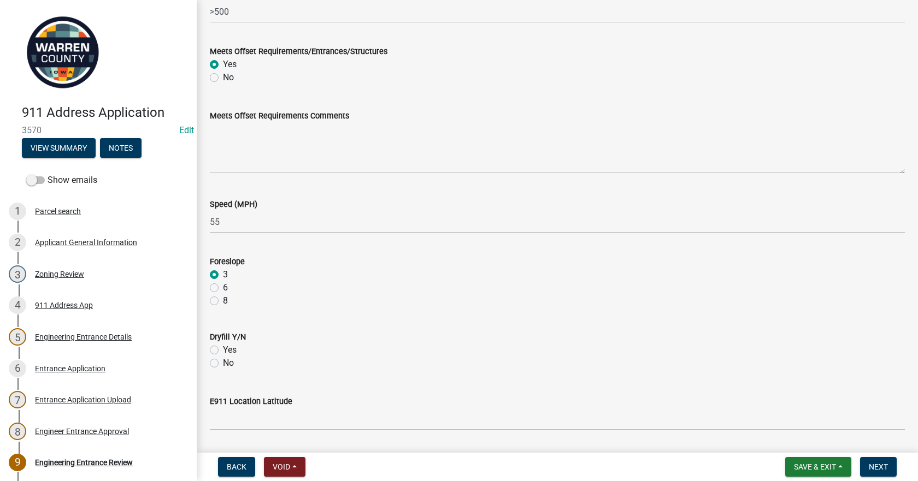
click at [223, 365] on label "No" at bounding box center [228, 363] width 11 height 13
click at [223, 364] on input "No" at bounding box center [226, 360] width 7 height 7
radio input "true"
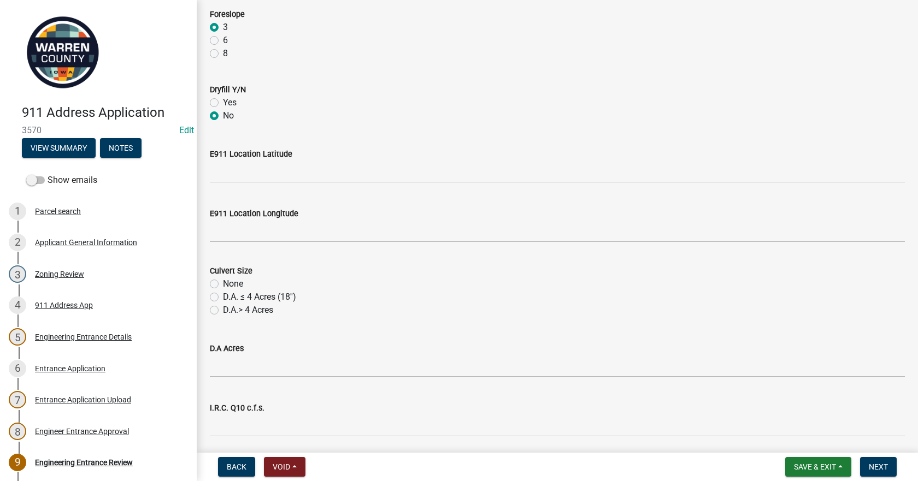
scroll to position [546, 0]
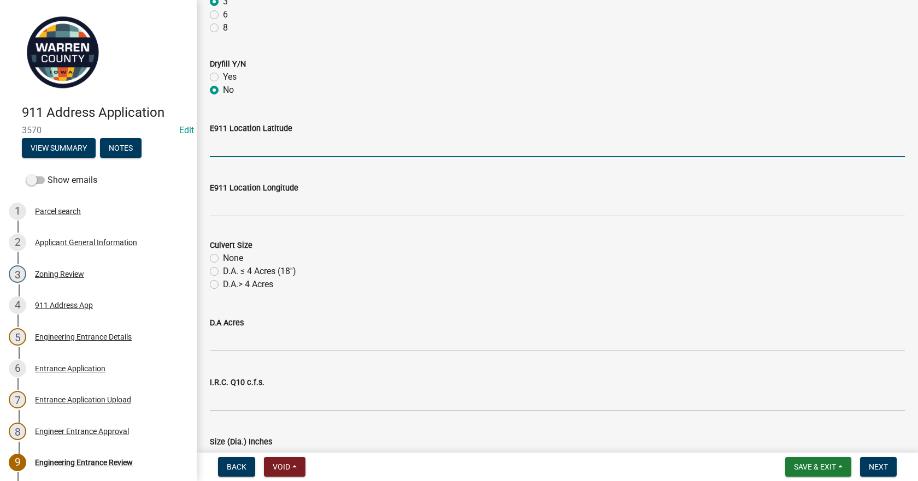
click at [251, 151] on input "E911 Location Latitude" at bounding box center [557, 146] width 695 height 22
type input "416489"
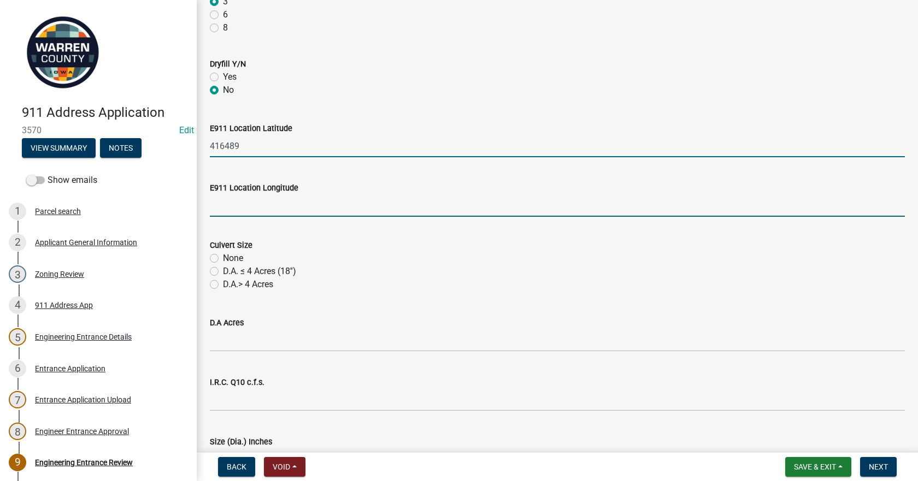
click at [244, 209] on input "E911 Location Longitude" at bounding box center [557, 205] width 695 height 22
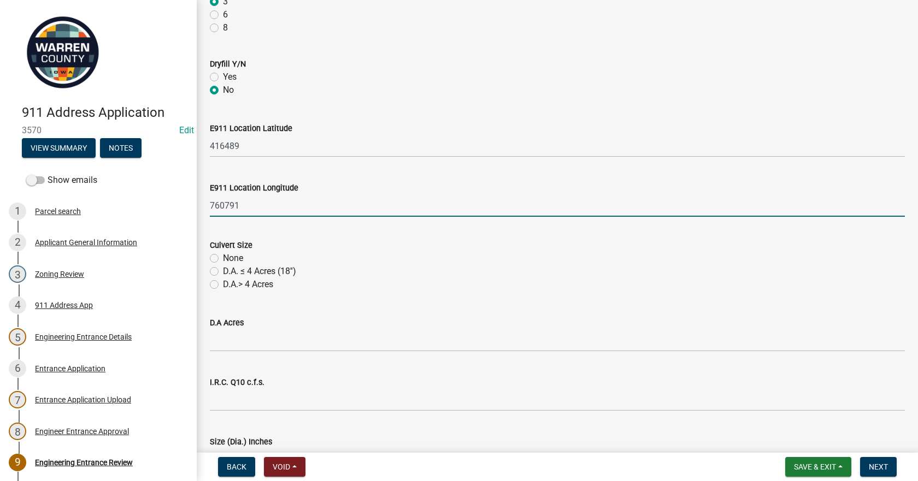
type input "760791"
click at [442, 328] on div "D.A Acres" at bounding box center [557, 322] width 695 height 13
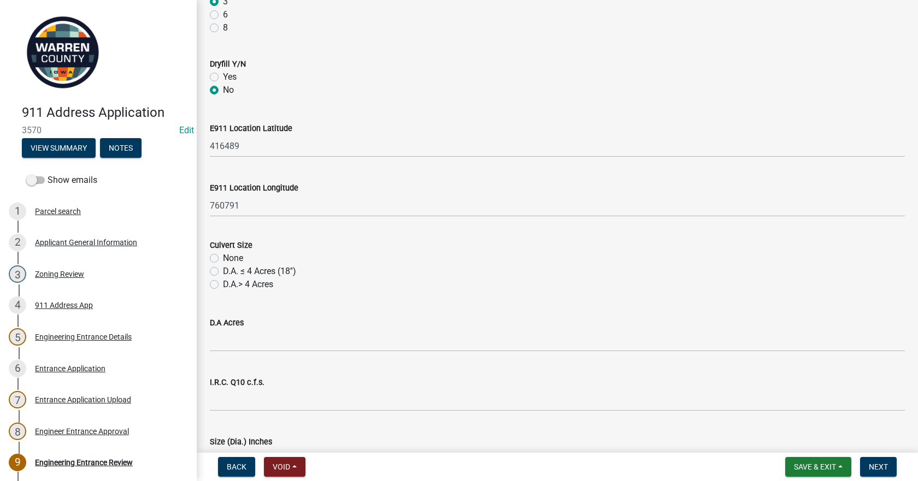
click at [223, 272] on label "D.A. ≤ 4 Acres (18'')" at bounding box center [259, 271] width 73 height 13
click at [223, 272] on input "D.A. ≤ 4 Acres (18'')" at bounding box center [226, 268] width 7 height 7
radio input "true"
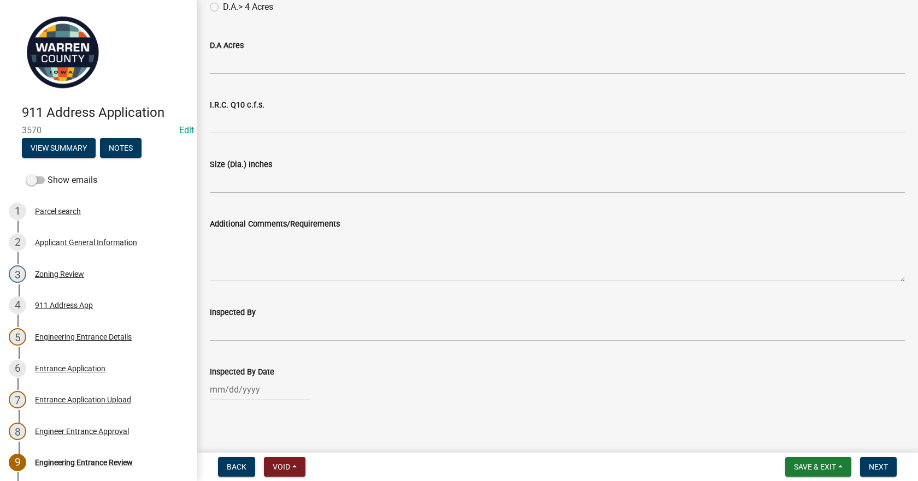
scroll to position [829, 0]
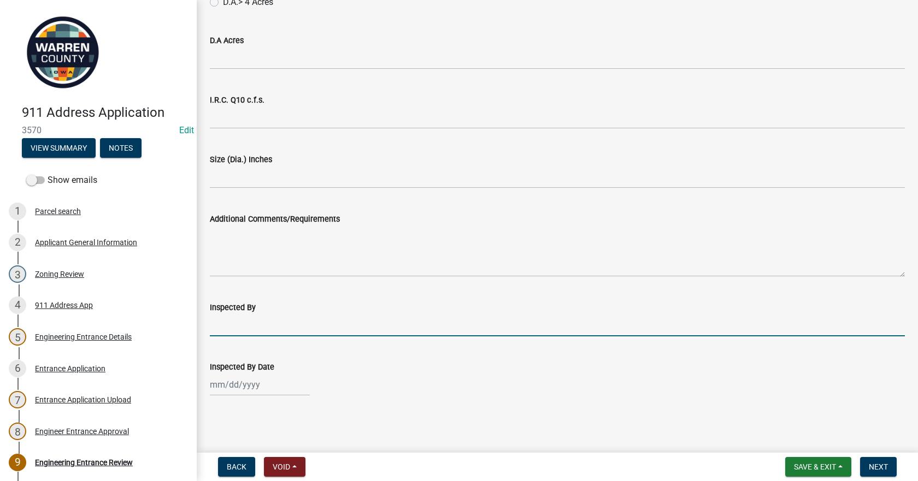
click at [222, 322] on input "Inspected By" at bounding box center [557, 325] width 695 height 22
type input "BK JM"
click at [239, 384] on div at bounding box center [260, 385] width 100 height 22
select select "10"
select select "2025"
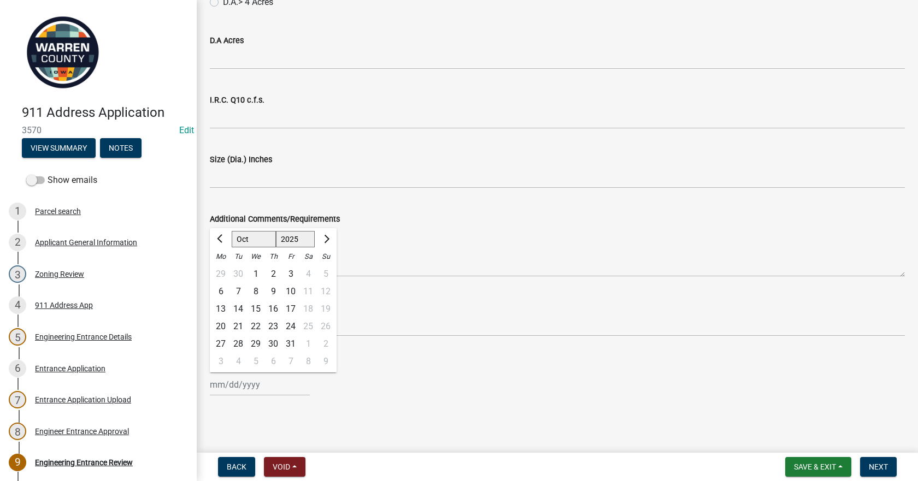
click at [398, 293] on div "Inspected By BK JM" at bounding box center [557, 311] width 695 height 51
click at [227, 381] on div at bounding box center [260, 385] width 100 height 22
select select "10"
select select "2025"
click at [239, 269] on div "30" at bounding box center [237, 273] width 17 height 17
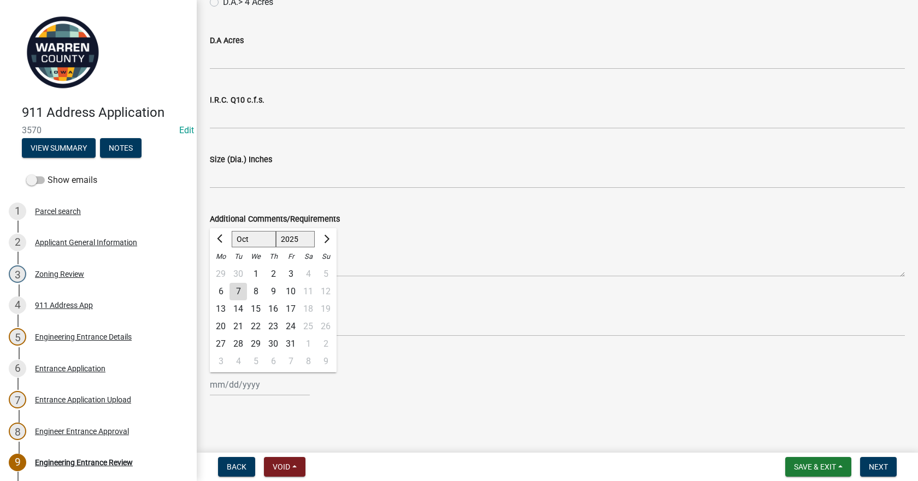
type input "[DATE]"
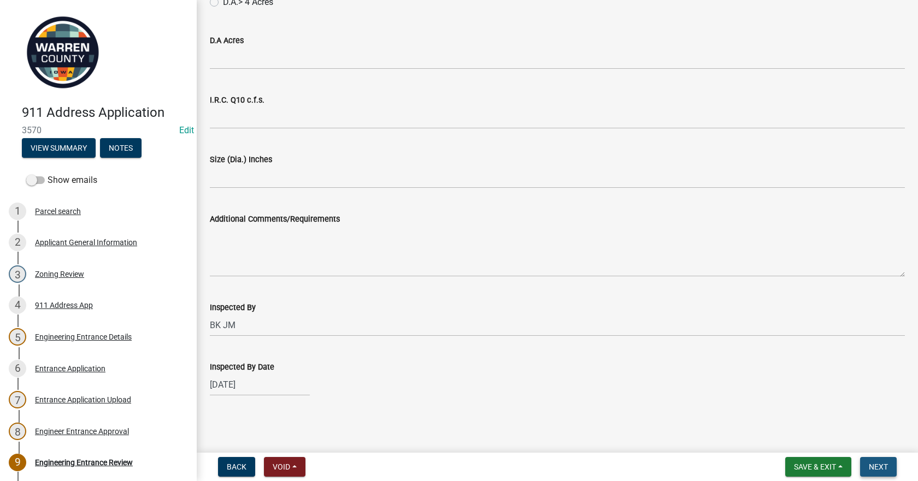
click at [889, 468] on button "Next" at bounding box center [878, 467] width 37 height 20
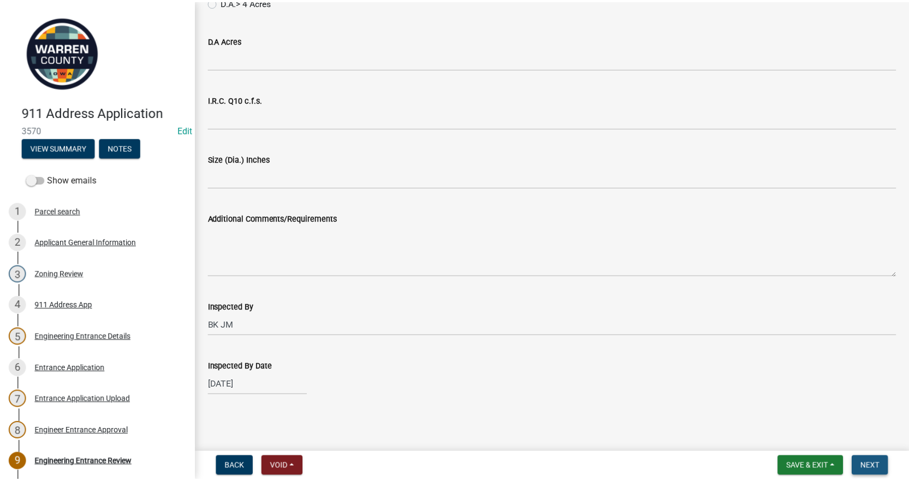
scroll to position [0, 0]
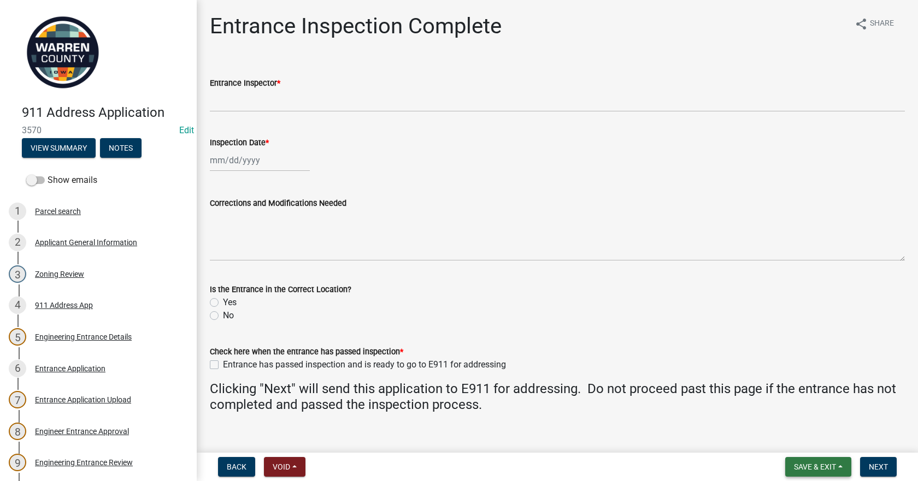
click at [820, 466] on span "Save & Exit" at bounding box center [815, 467] width 42 height 9
click at [807, 435] on button "Save & Exit" at bounding box center [807, 438] width 87 height 26
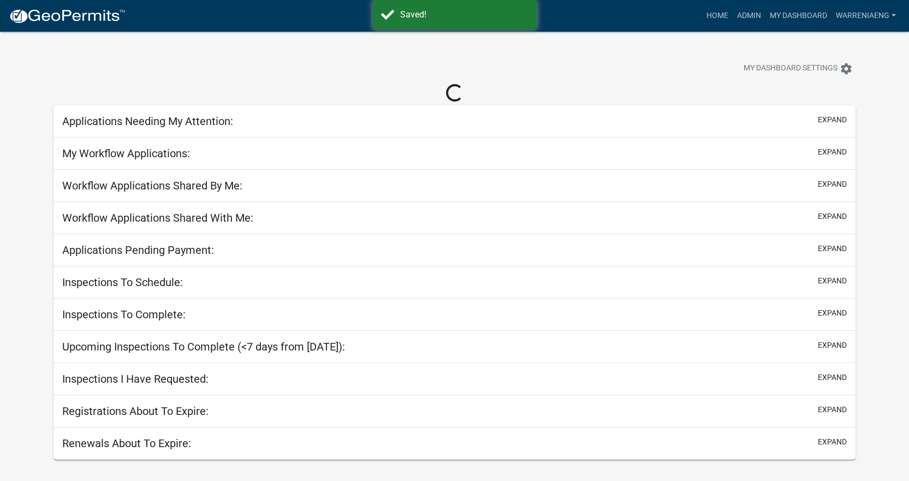
select select "3: 100"
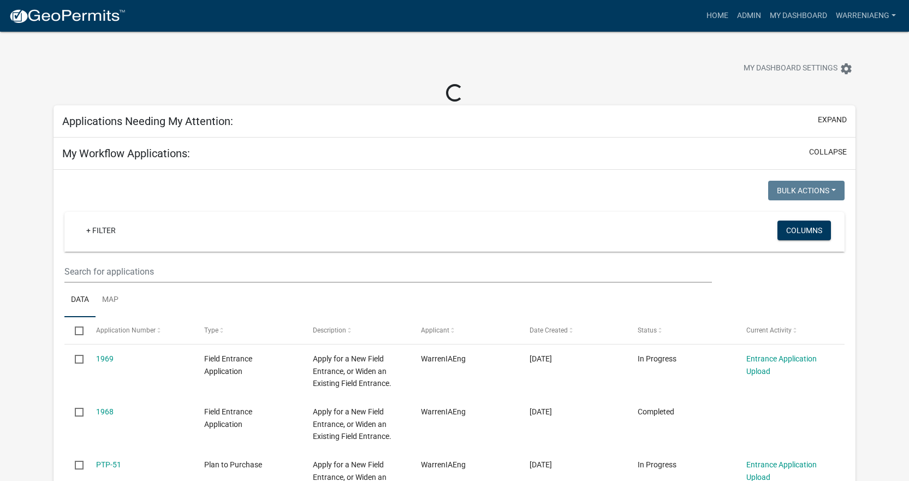
select select "2: 50"
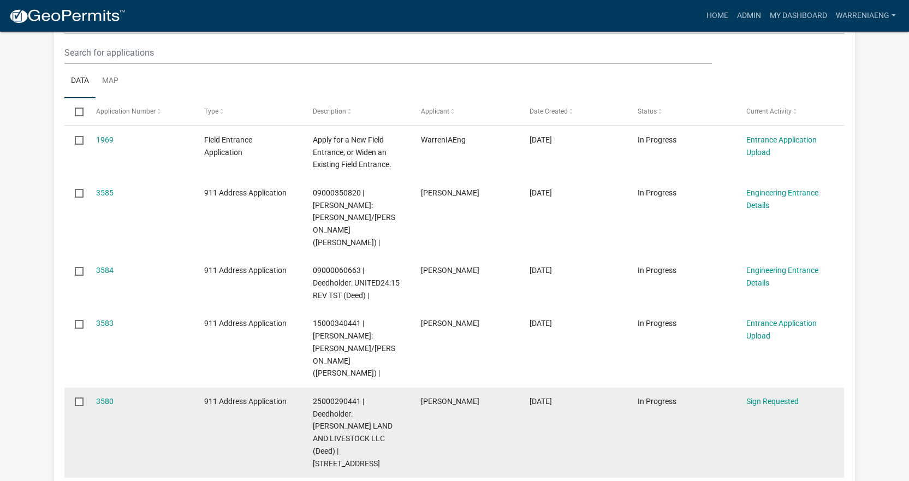
scroll to position [164, 0]
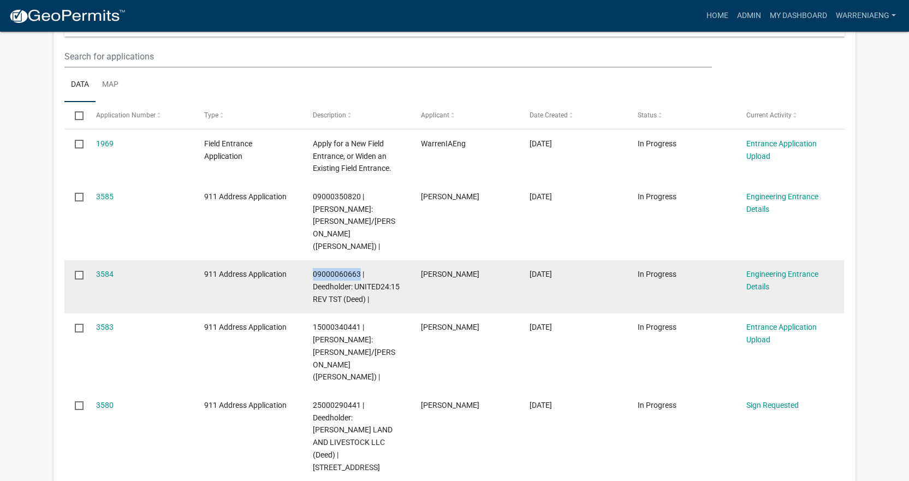
drag, startPoint x: 358, startPoint y: 275, endPoint x: 311, endPoint y: 275, distance: 47.0
click at [311, 275] on datatable-body-cell "09000060663 | Deedholder: UNITED24:15 REV TST (Deed) |" at bounding box center [357, 287] width 109 height 53
copy span "09000060663"
click at [100, 271] on link "3584" at bounding box center [104, 274] width 17 height 9
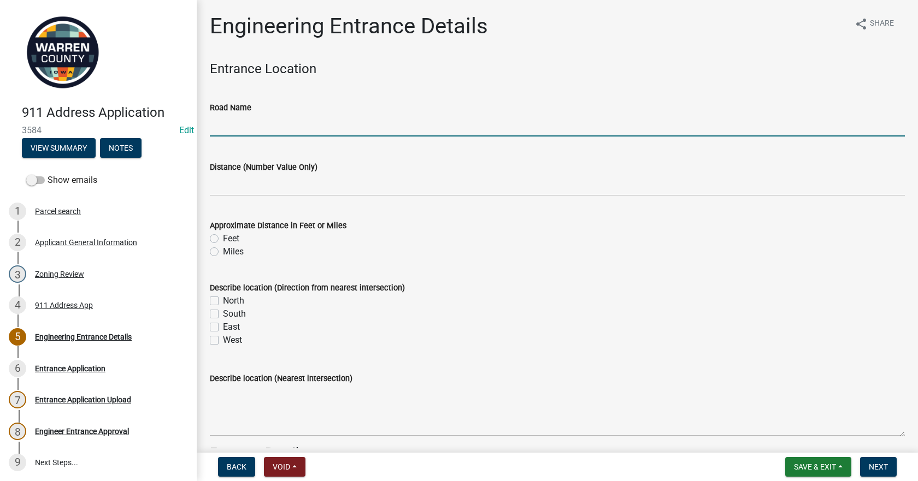
click at [259, 129] on input "Road Name" at bounding box center [557, 125] width 695 height 22
type input "10th Avenue"
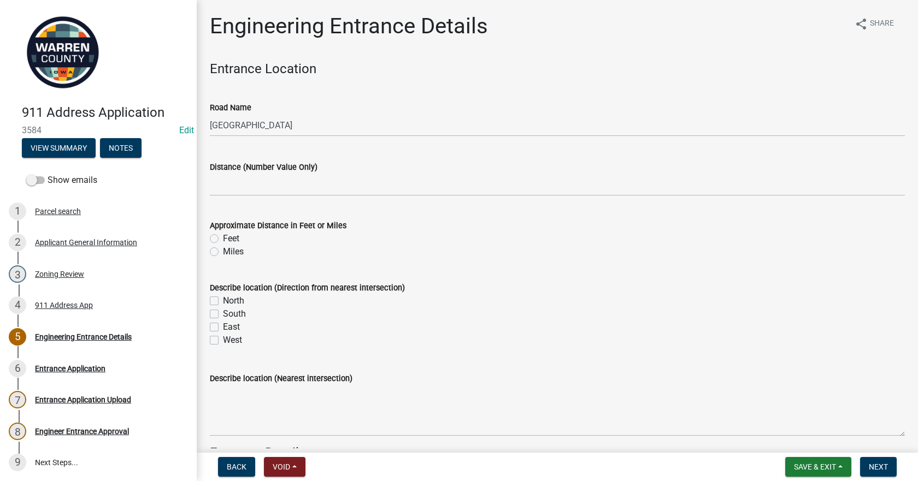
click at [680, 469] on div "Back Void Withdraw Lock Expire Void Save & Exit Save Save & Exit Next" at bounding box center [556, 467] width 703 height 20
click at [122, 242] on div "Applicant General Information" at bounding box center [86, 243] width 102 height 8
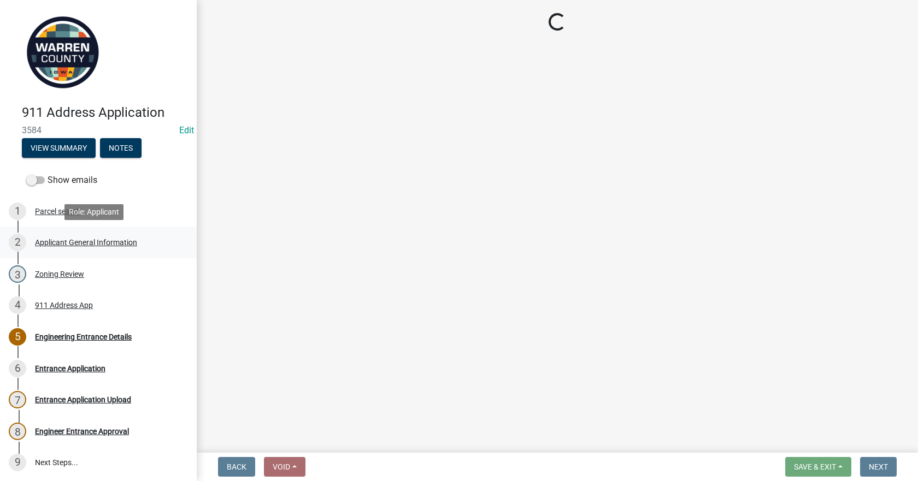
select select "62e05361-9b1f-4f6e-9af6-30ebbe0e033e"
select select "baa9a041-e8ec-4bd9-b07e-af5a977dc1c8"
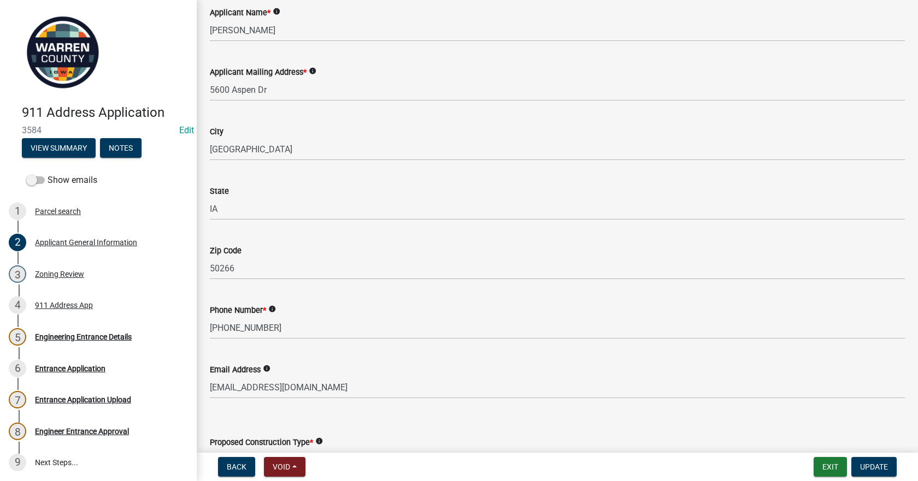
scroll to position [437, 0]
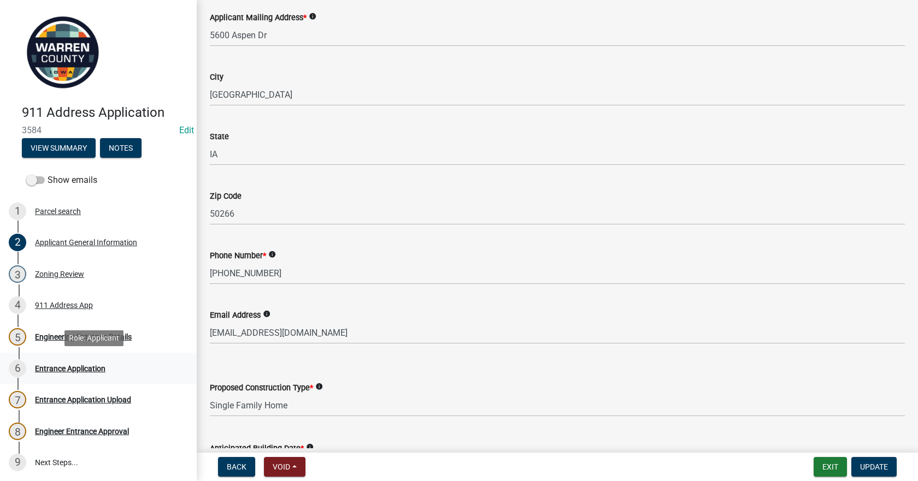
click at [79, 365] on div "Entrance Application" at bounding box center [70, 369] width 70 height 8
click at [38, 369] on div "Entrance Application" at bounding box center [70, 369] width 70 height 8
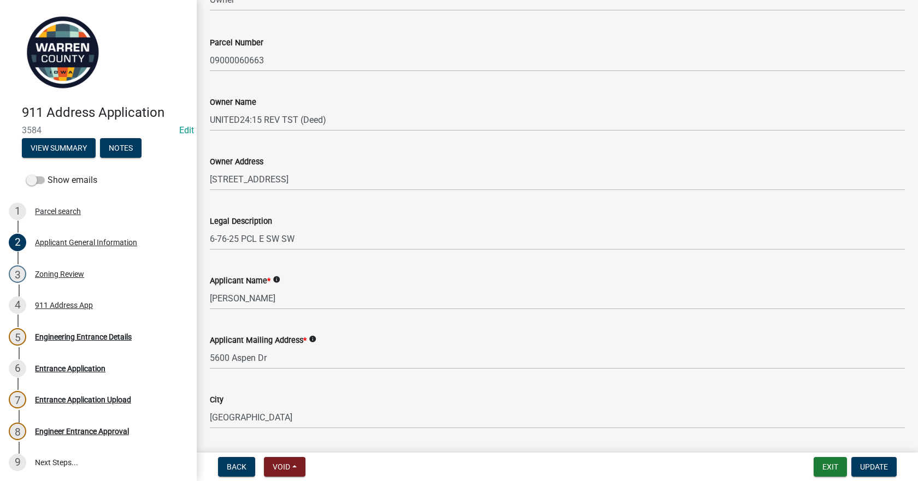
scroll to position [109, 0]
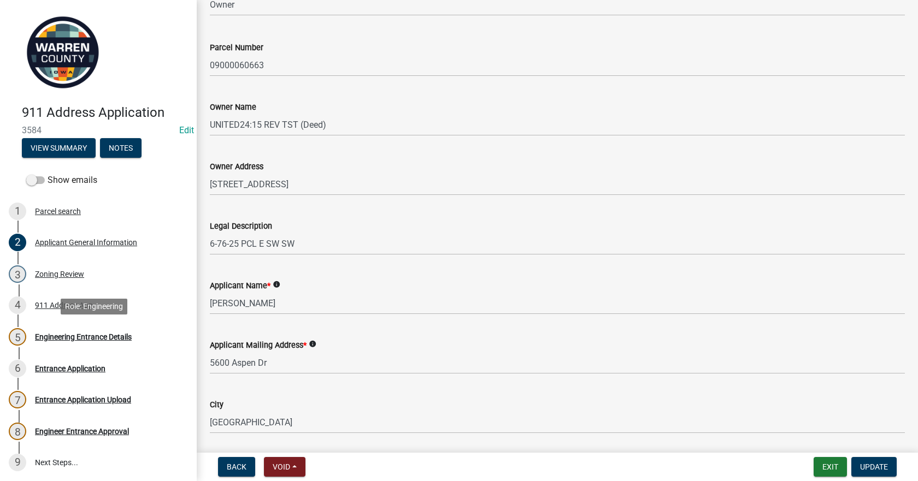
drag, startPoint x: 96, startPoint y: 338, endPoint x: 97, endPoint y: 333, distance: 5.7
click at [96, 337] on div "Engineering Entrance Details" at bounding box center [83, 337] width 97 height 8
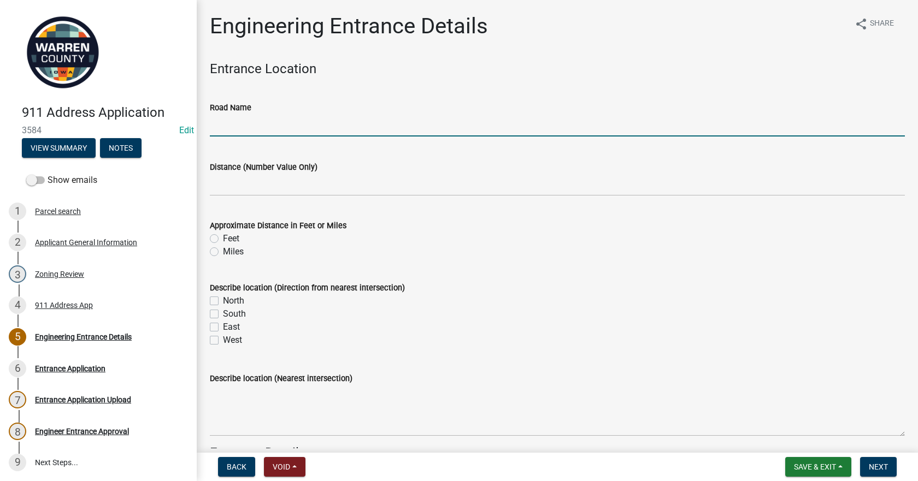
click at [275, 125] on input "Road Name" at bounding box center [557, 125] width 695 height 22
type input "10th Avenue"
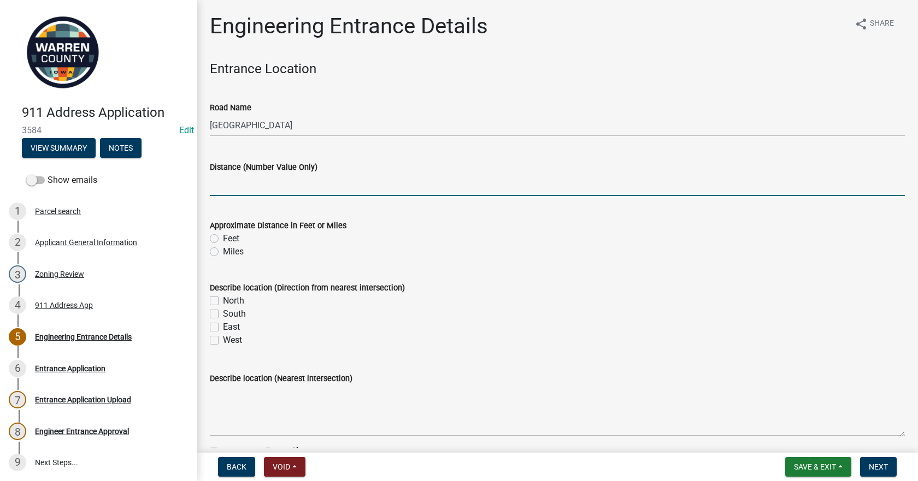
click at [290, 182] on input "text" at bounding box center [557, 185] width 695 height 22
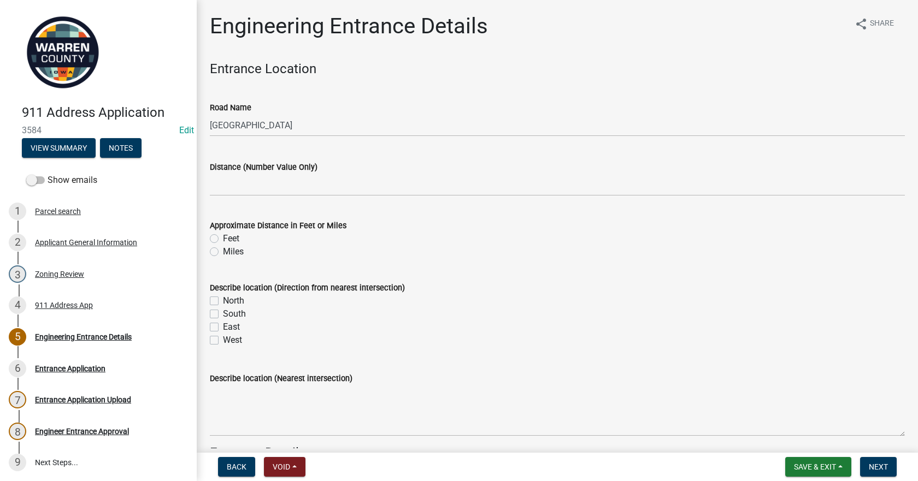
click at [223, 301] on label "North" at bounding box center [233, 300] width 21 height 13
click at [223, 301] on input "North" at bounding box center [226, 297] width 7 height 7
checkbox input "true"
checkbox input "false"
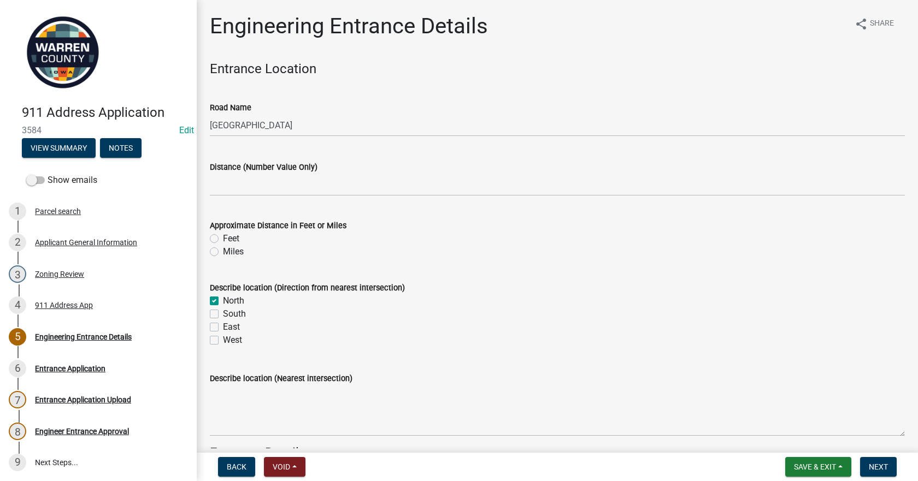
checkbox input "false"
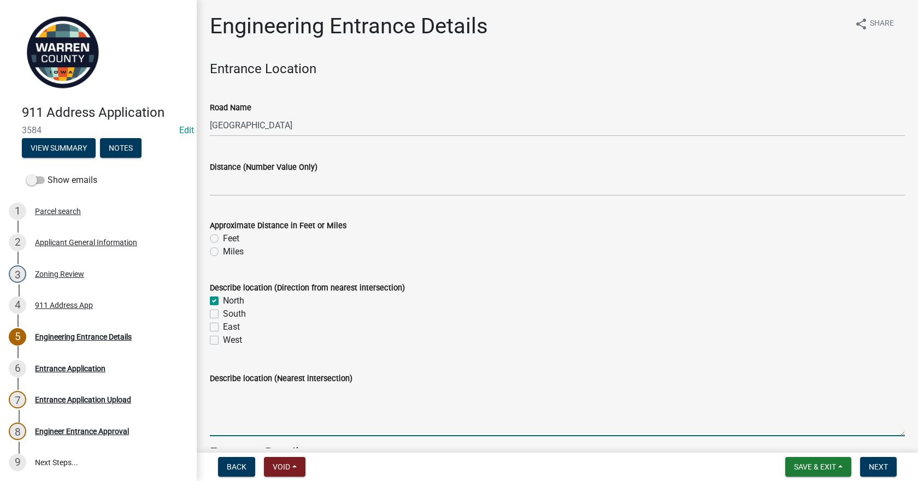
click at [260, 401] on textarea "Describe location (Nearest intersection)" at bounding box center [557, 410] width 695 height 51
type textarea "Grimes Street"
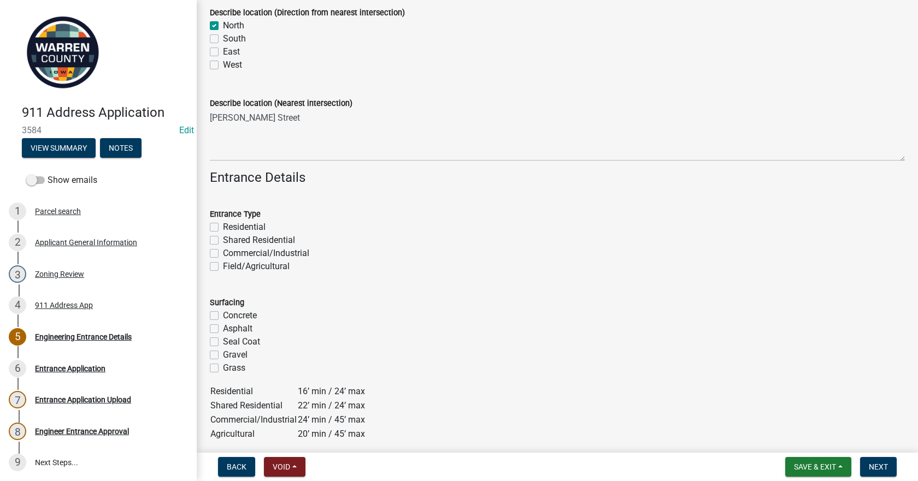
click at [223, 228] on label "Residential" at bounding box center [244, 227] width 43 height 13
click at [223, 228] on input "Residential" at bounding box center [226, 224] width 7 height 7
checkbox input "true"
checkbox input "false"
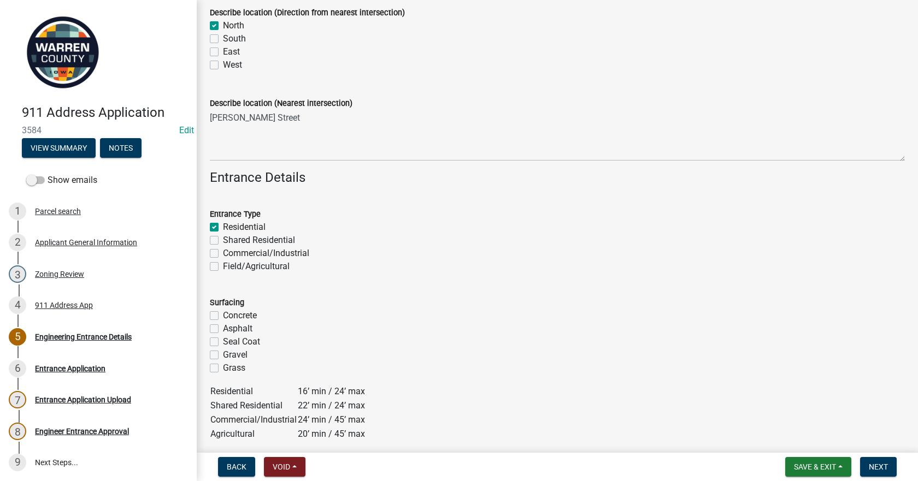
checkbox input "false"
click at [223, 355] on label "Gravel" at bounding box center [235, 354] width 25 height 13
click at [223, 355] on input "Gravel" at bounding box center [226, 351] width 7 height 7
checkbox input "true"
checkbox input "false"
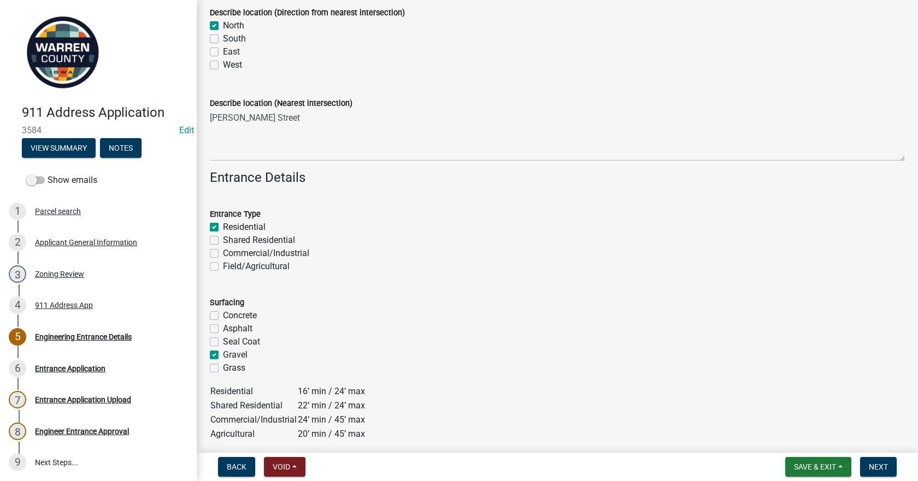
checkbox input "false"
checkbox input "true"
checkbox input "false"
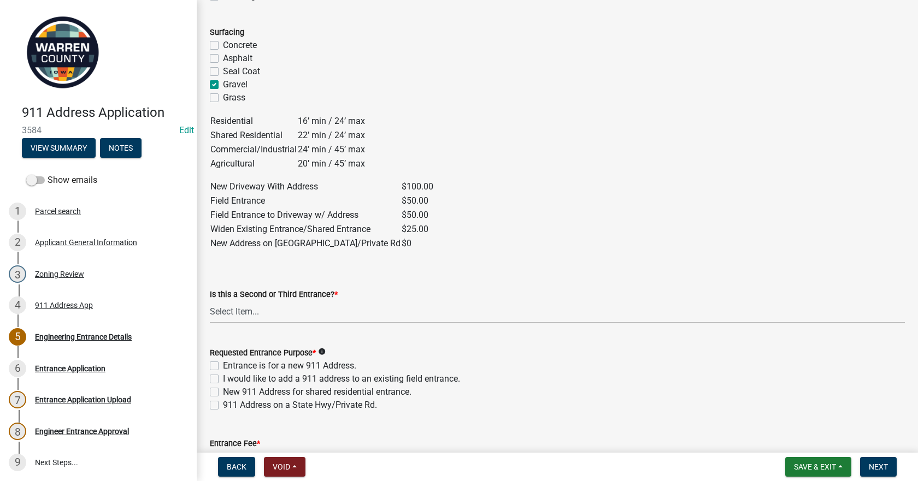
scroll to position [548, 0]
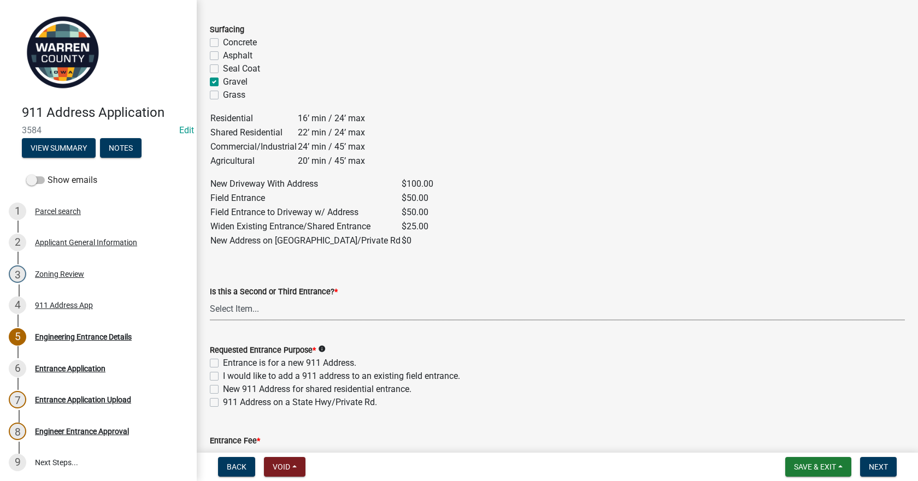
click at [301, 305] on select "Select Item... Yes No" at bounding box center [557, 309] width 695 height 22
click at [210, 298] on select "Select Item... Yes No" at bounding box center [557, 309] width 695 height 22
select select "5300d118-efaf-4d36-bbc3-62d1d2d0e61b"
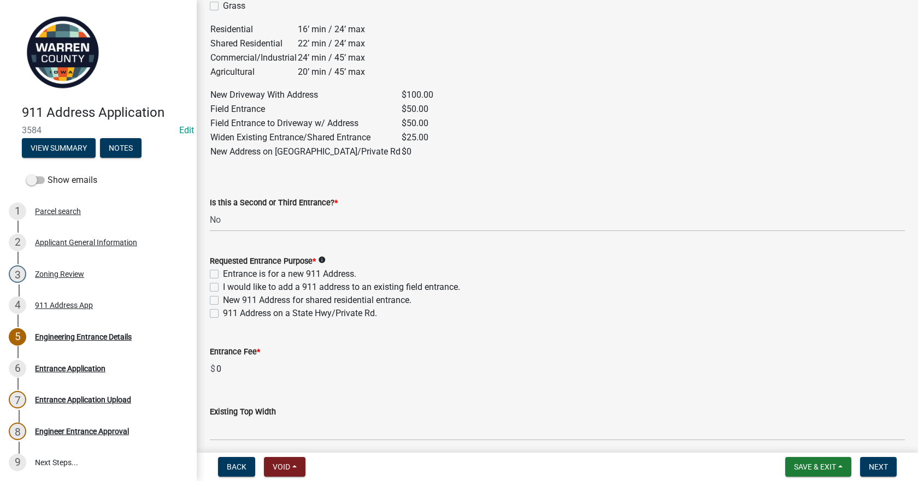
scroll to position [767, 0]
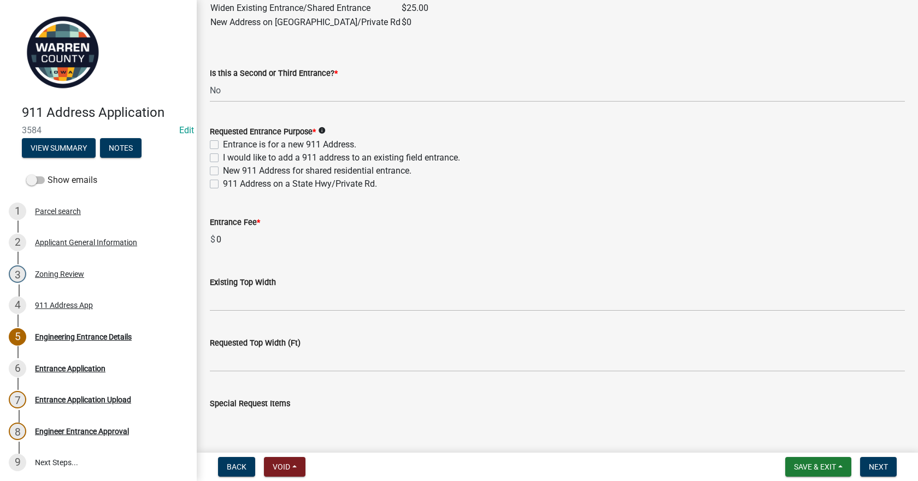
click at [223, 140] on label "Entrance is for a new 911 Address." at bounding box center [289, 144] width 133 height 13
click at [223, 140] on input "Entrance is for a new 911 Address." at bounding box center [226, 141] width 7 height 7
checkbox input "true"
checkbox input "false"
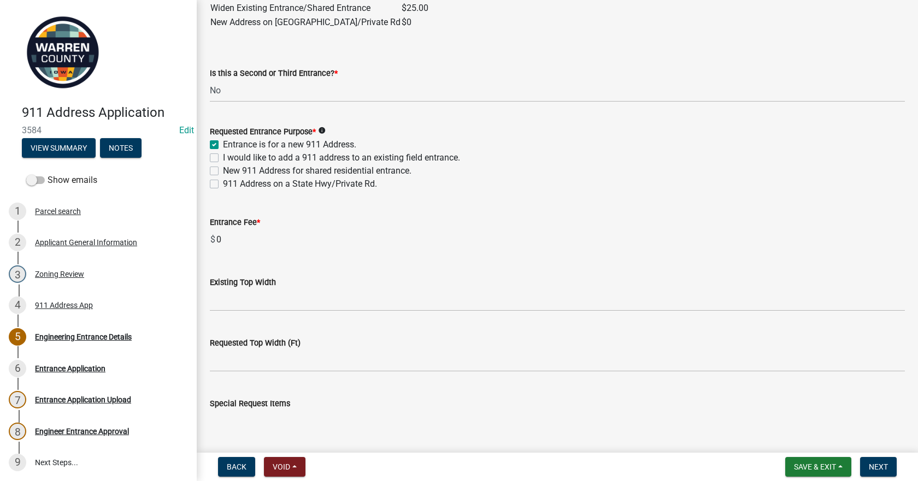
checkbox input "false"
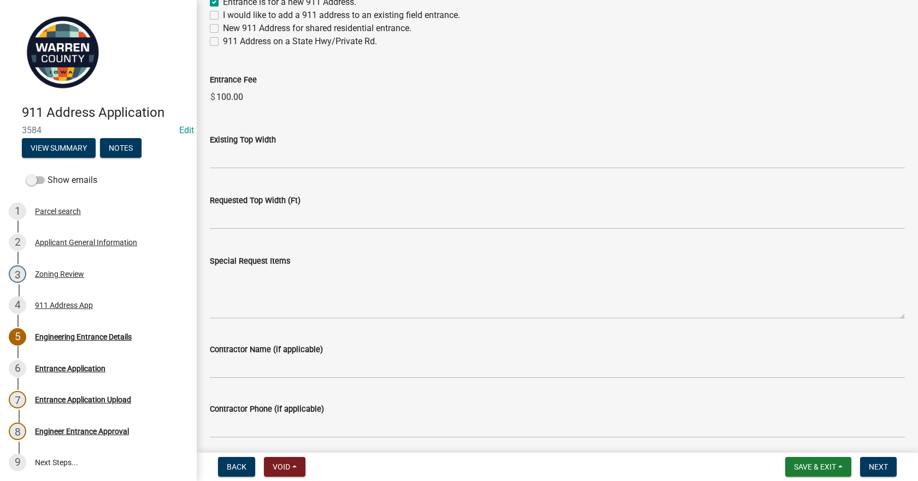
scroll to position [950, 0]
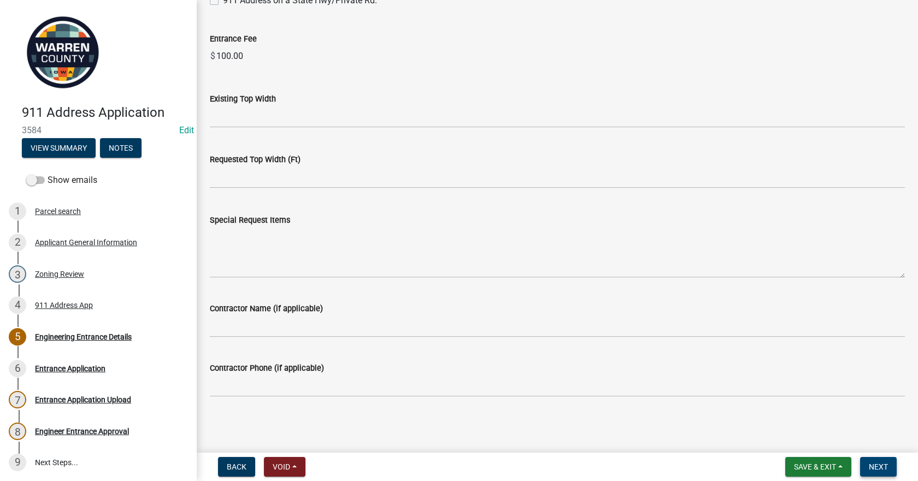
click at [878, 464] on span "Next" at bounding box center [877, 467] width 19 height 9
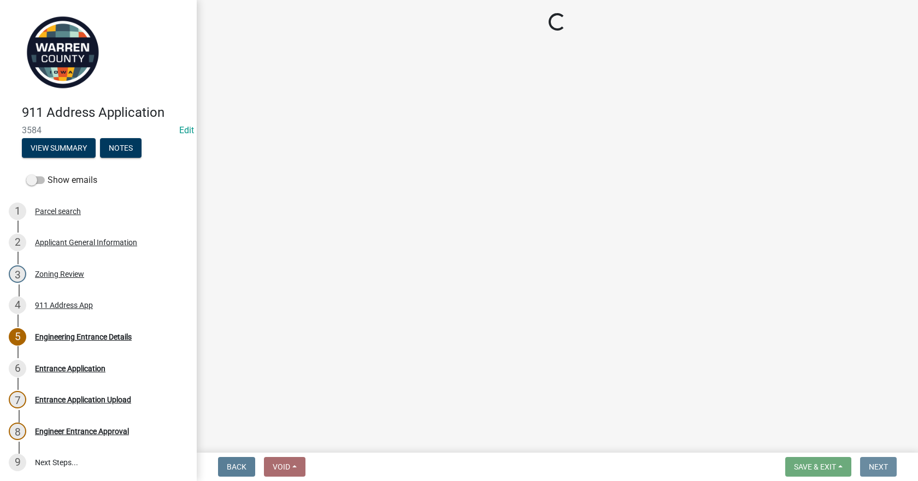
scroll to position [0, 0]
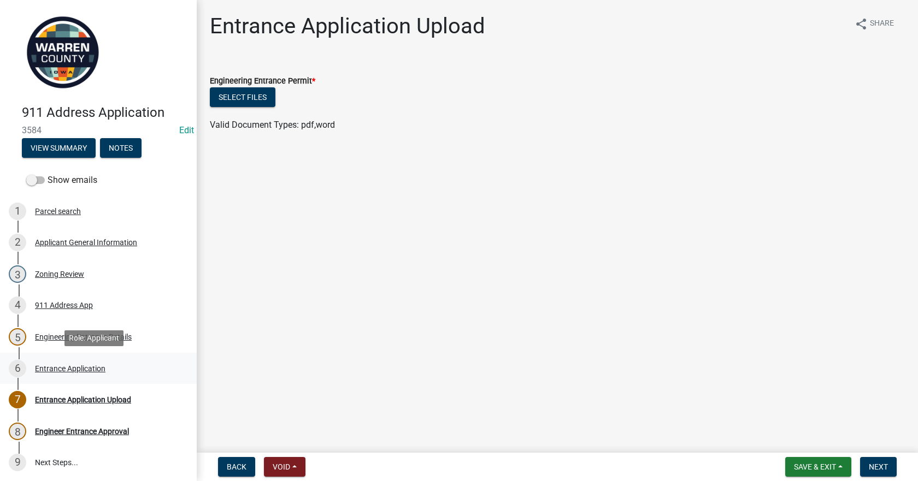
click at [88, 365] on div "Entrance Application" at bounding box center [70, 369] width 70 height 8
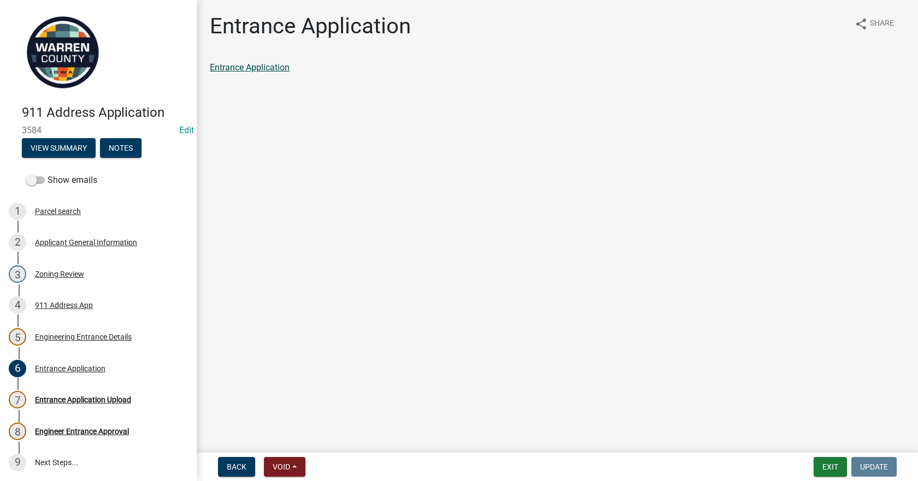
click at [270, 70] on link "Entrance Application" at bounding box center [250, 67] width 80 height 10
